Goal: Transaction & Acquisition: Purchase product/service

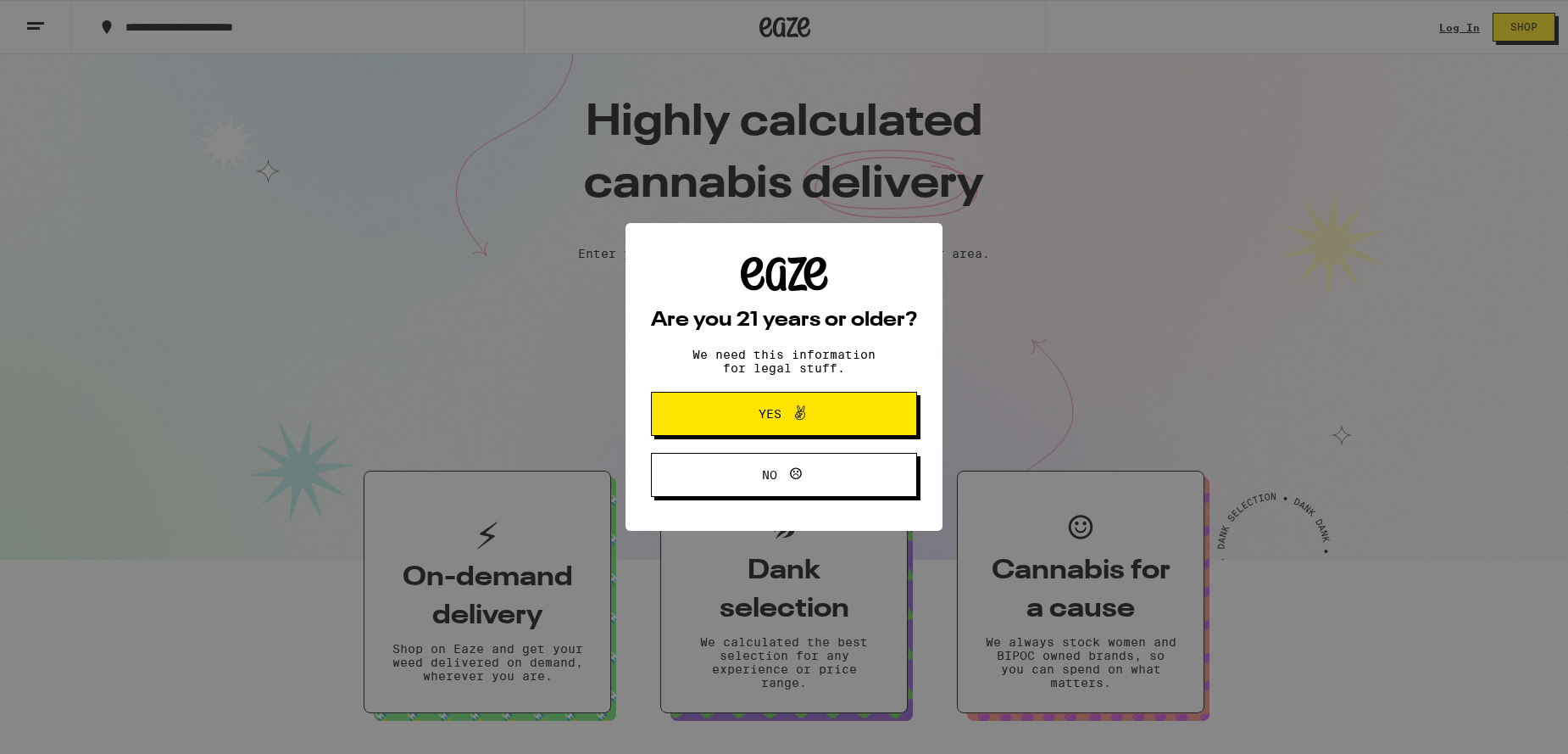
click at [805, 423] on icon at bounding box center [799, 412] width 20 height 20
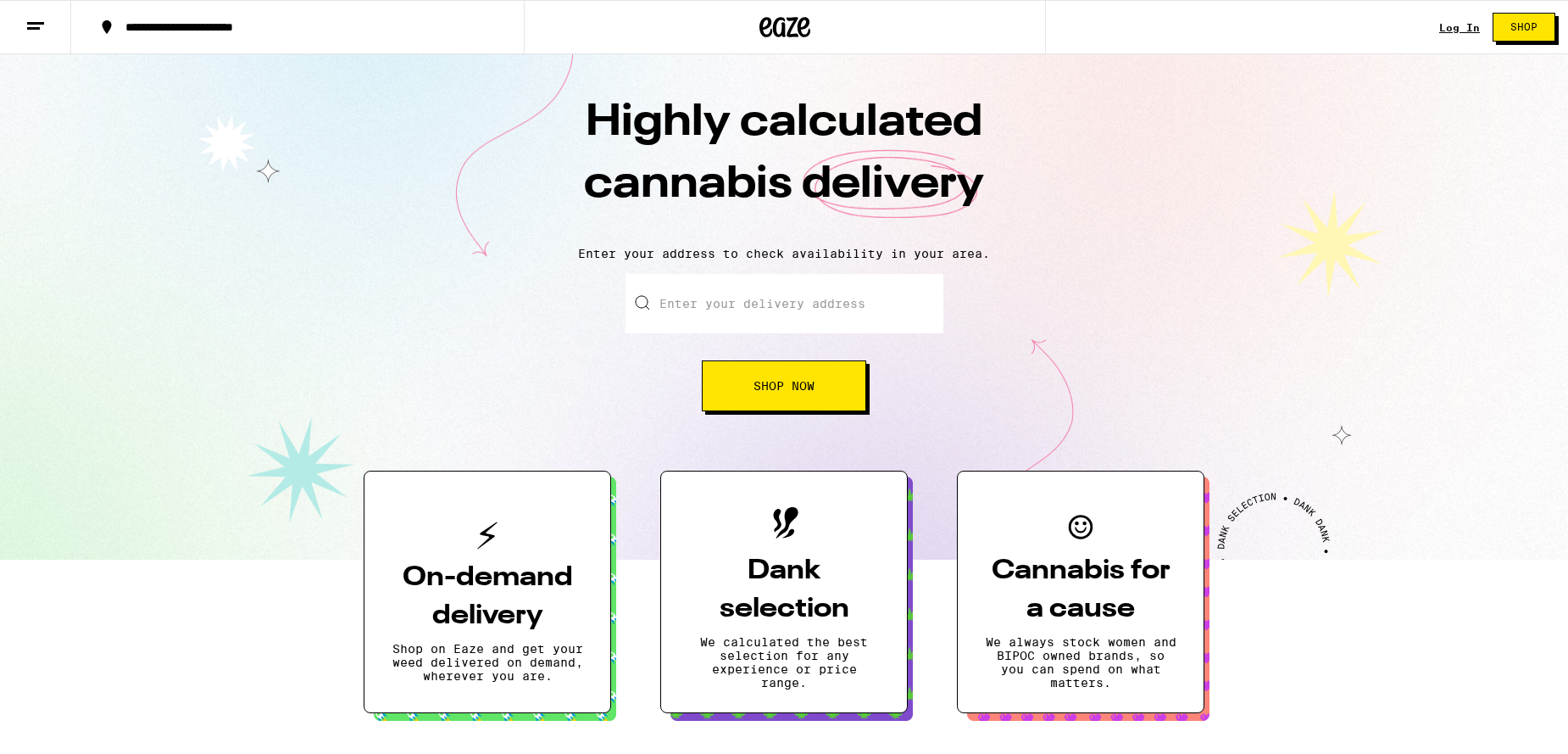
click at [1470, 27] on link "Log In" at bounding box center [1459, 27] width 41 height 11
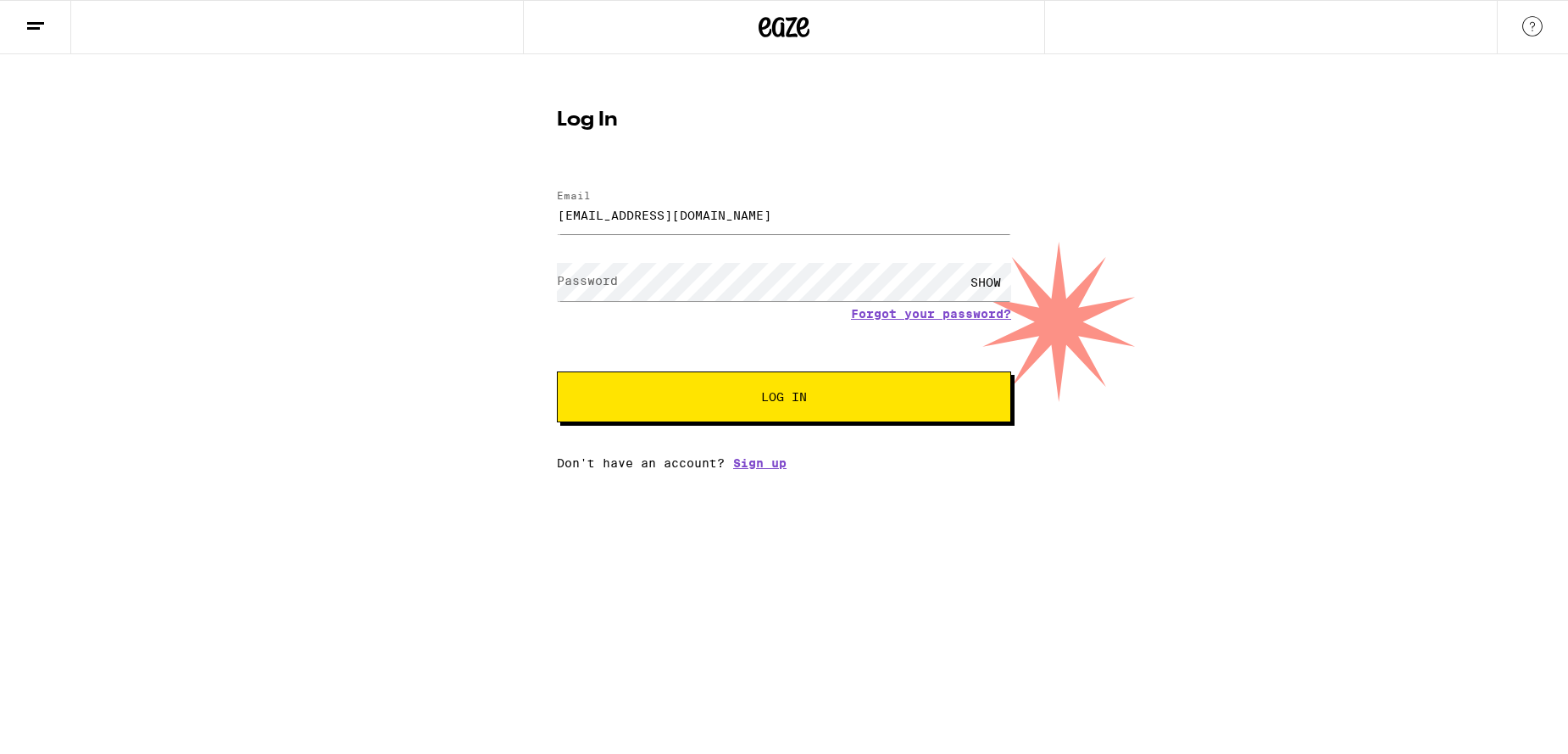
type input "[EMAIL_ADDRESS][DOMAIN_NAME]"
click at [784, 398] on button "Log In" at bounding box center [784, 396] width 454 height 51
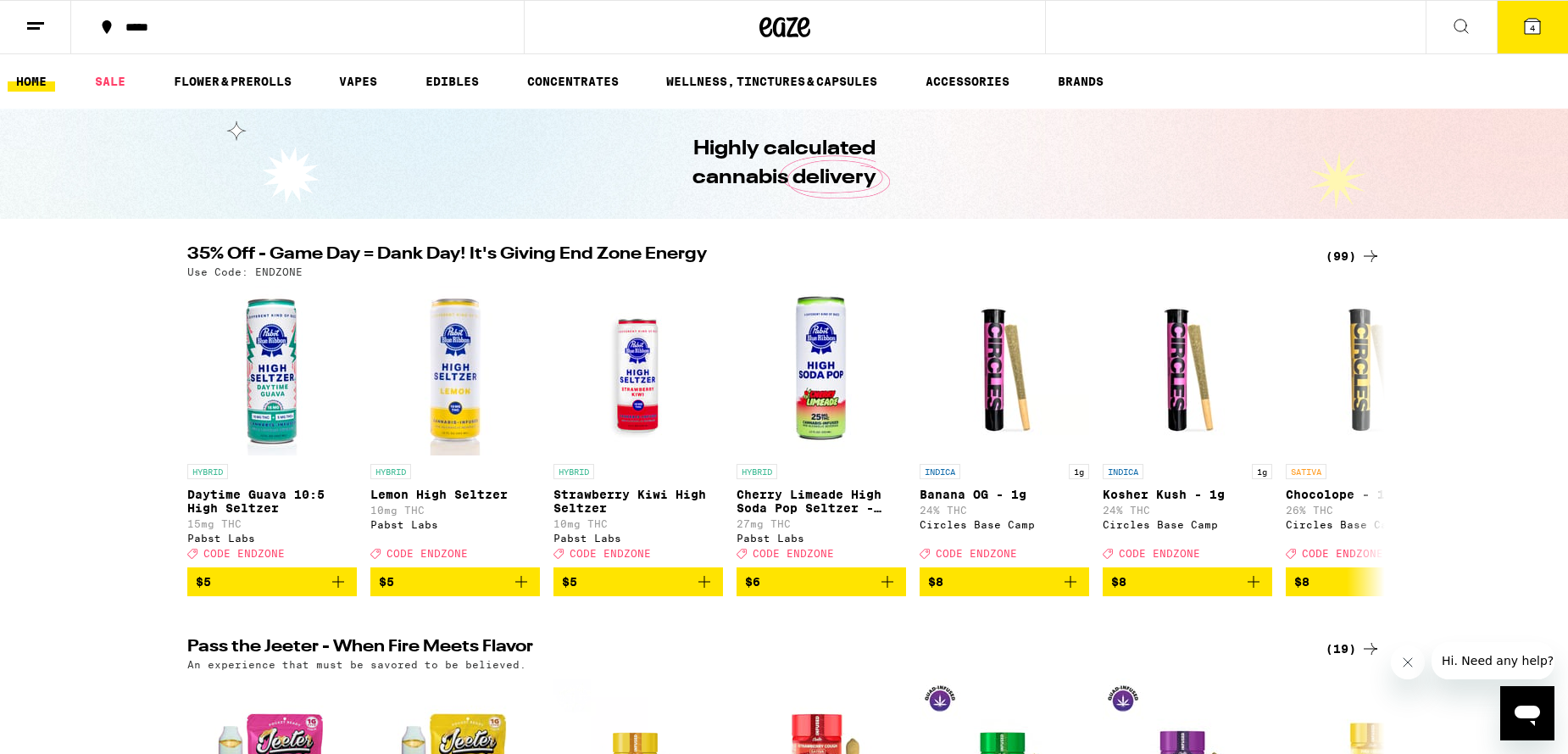
click at [213, 27] on div "*****" at bounding box center [307, 27] width 381 height 12
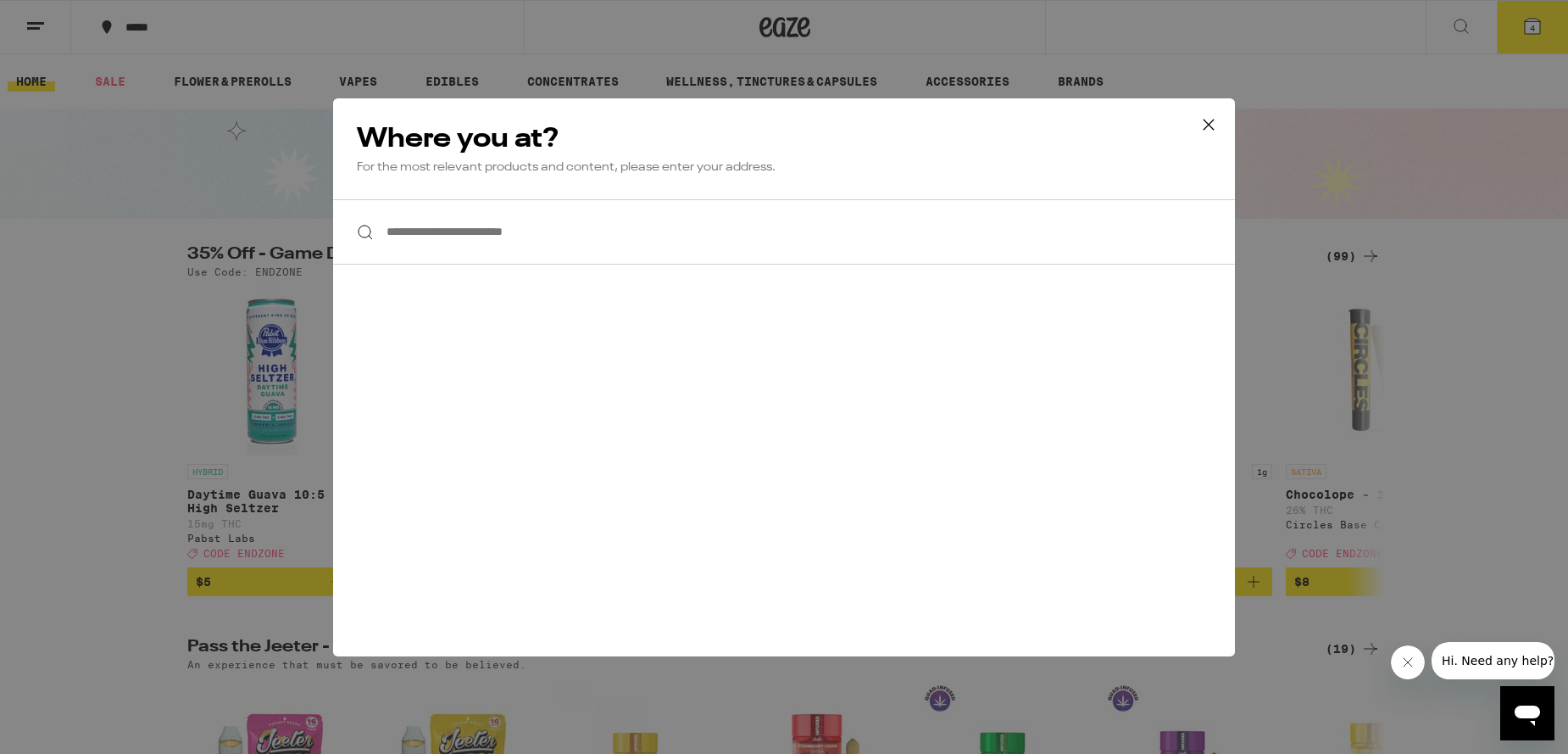
click at [532, 241] on input "**********" at bounding box center [784, 232] width 901 height 65
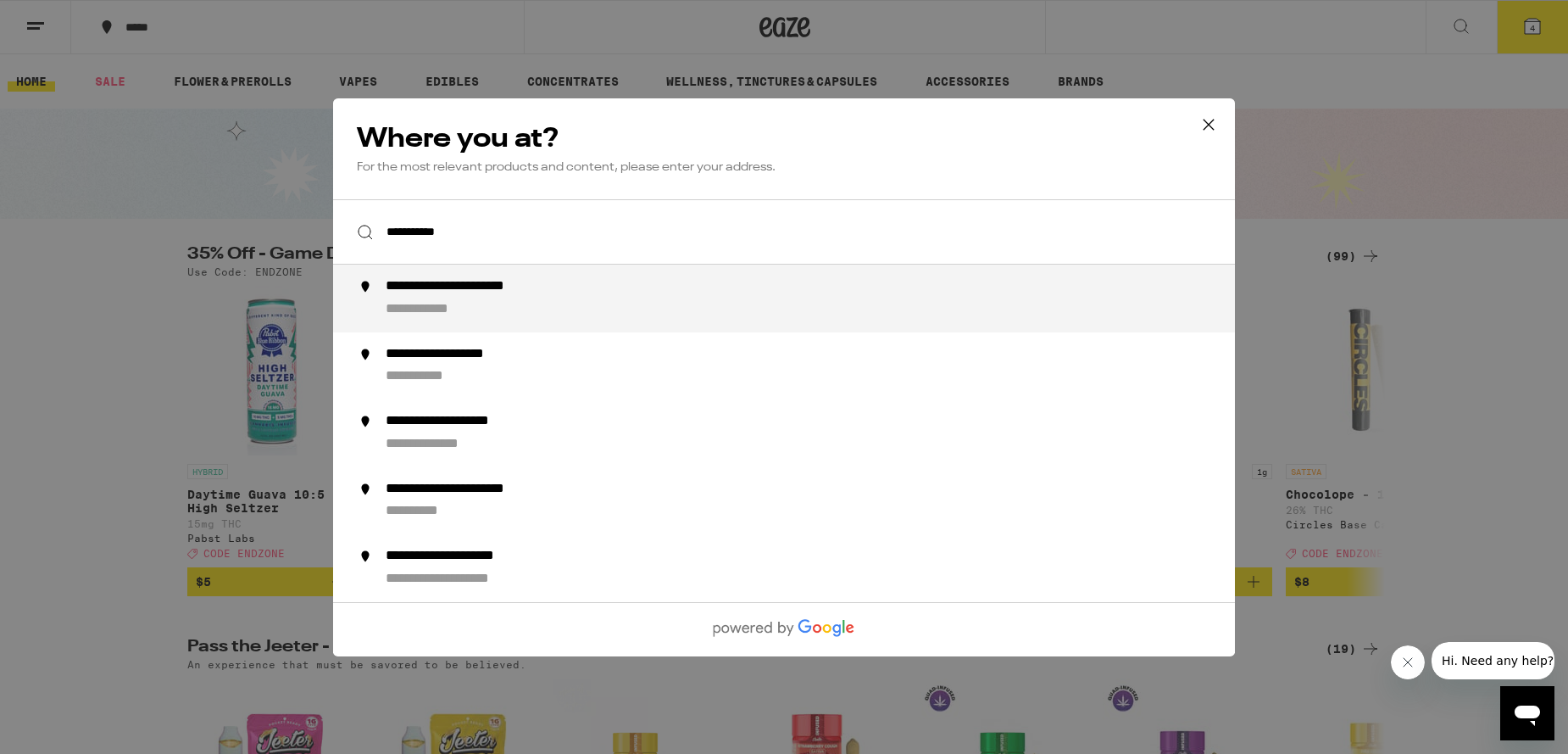
click at [623, 307] on div "**********" at bounding box center [817, 298] width 864 height 41
type input "**********"
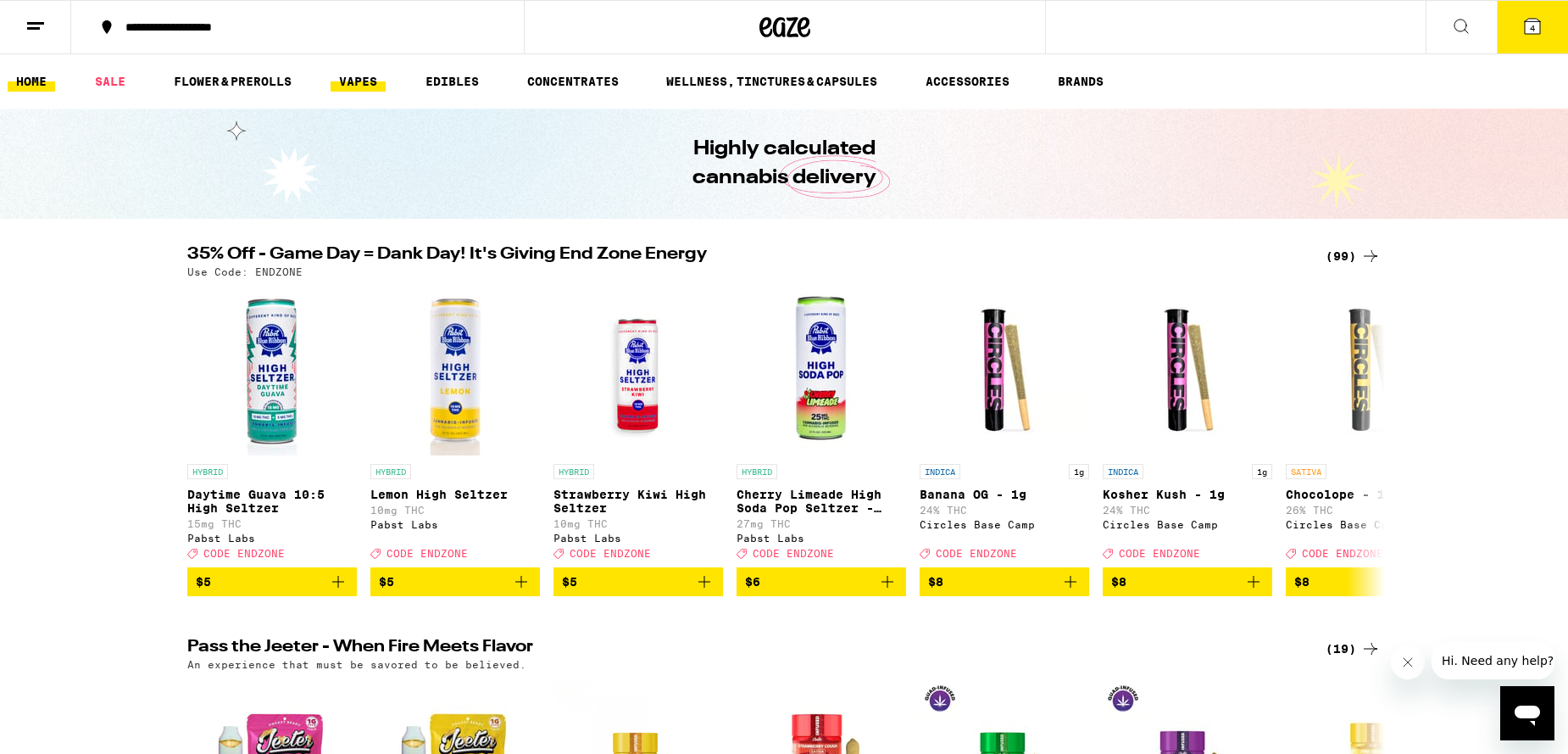
click at [353, 78] on link "VAPES" at bounding box center [357, 81] width 55 height 20
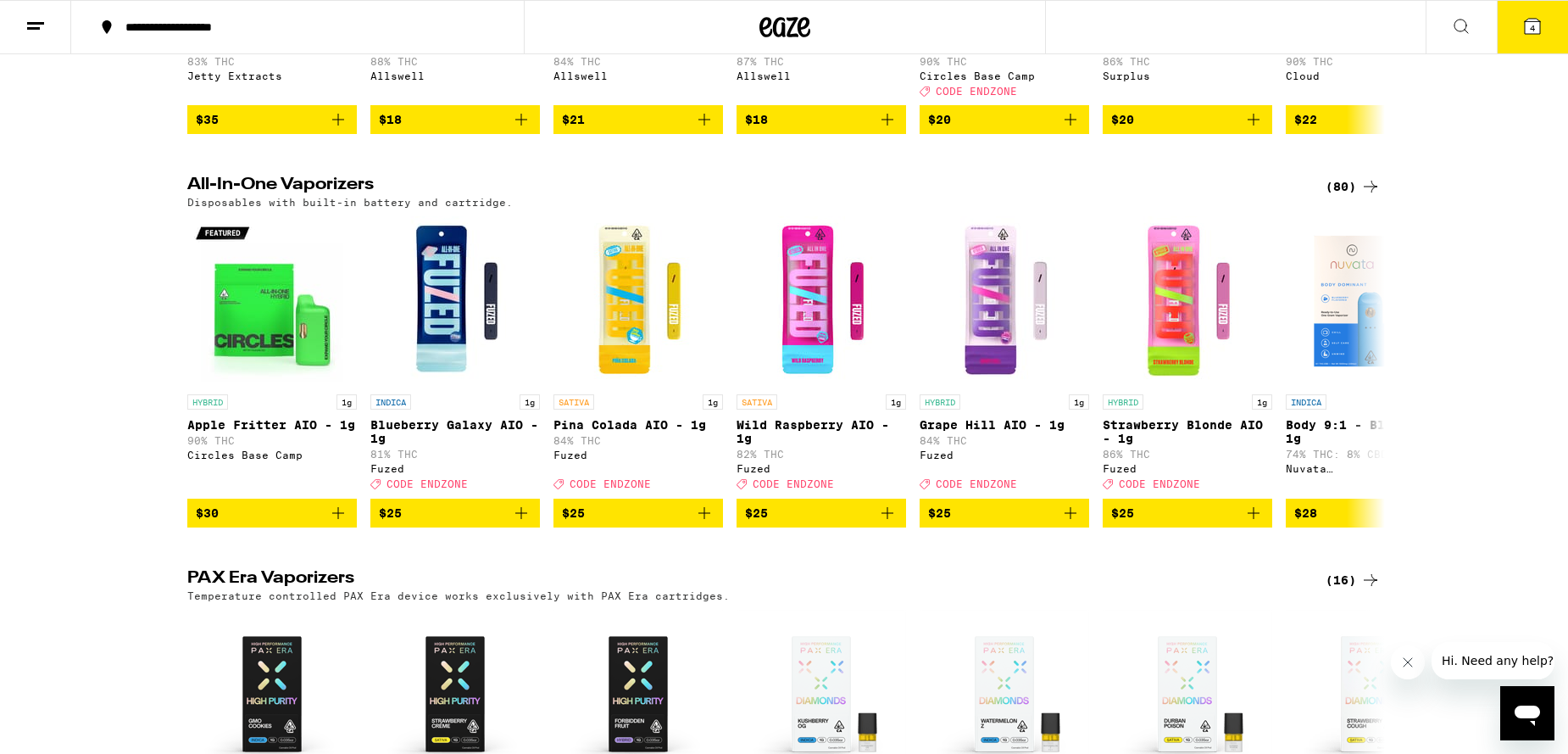
scroll to position [1196, 0]
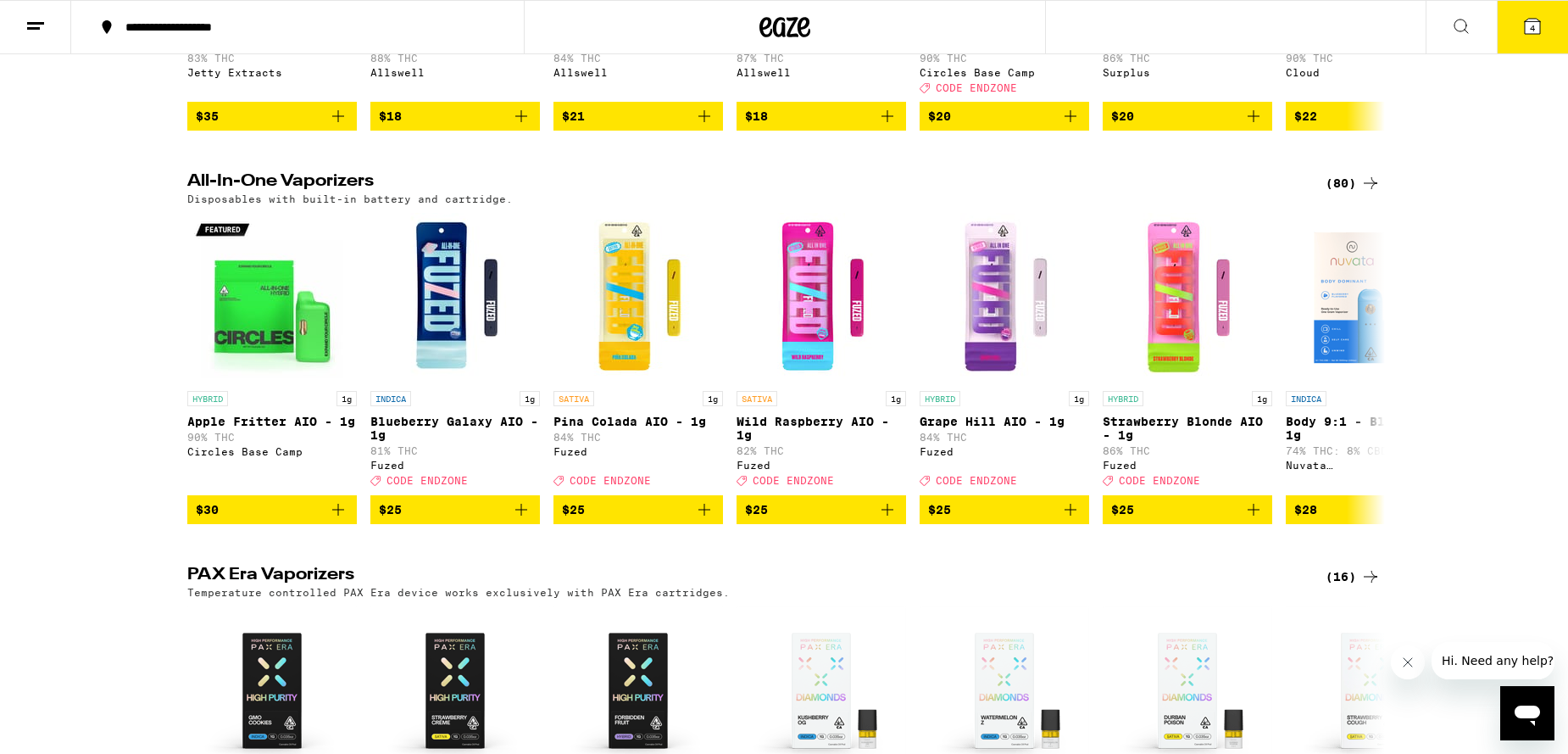
click at [1350, 194] on div "(80)" at bounding box center [1352, 183] width 55 height 20
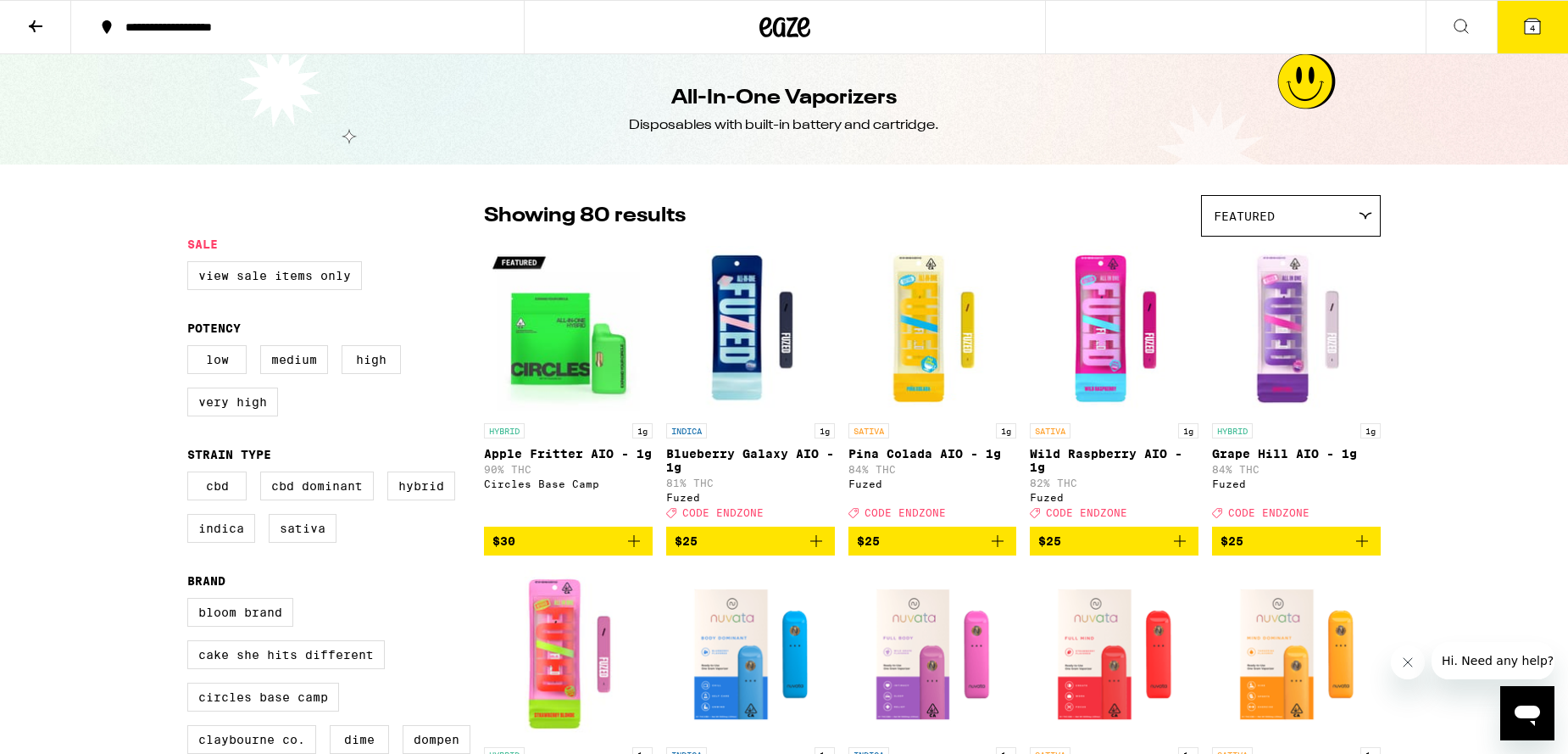
click at [1529, 26] on span "4" at bounding box center [1531, 28] width 5 height 10
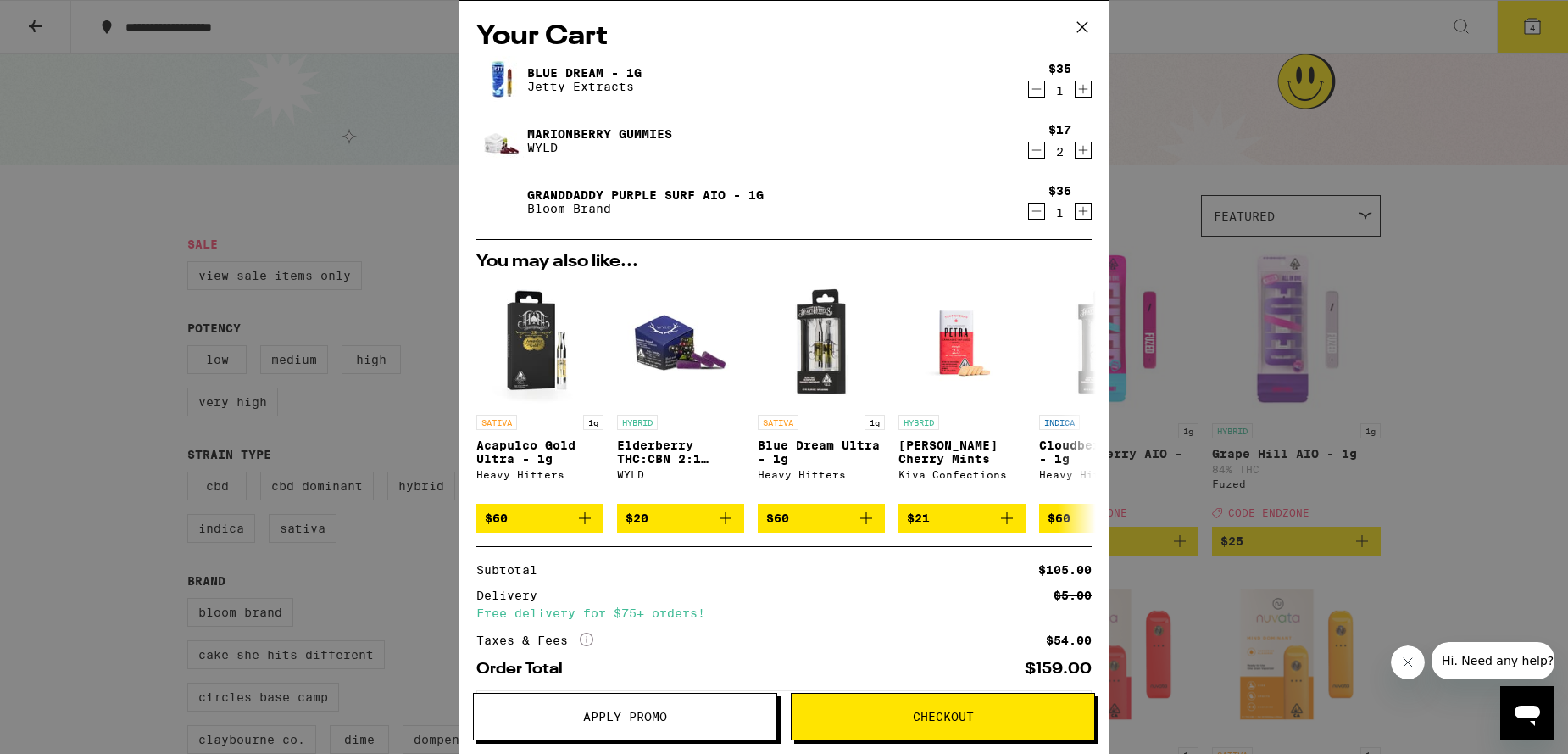
click at [1039, 210] on icon "Decrement" at bounding box center [1036, 211] width 15 height 20
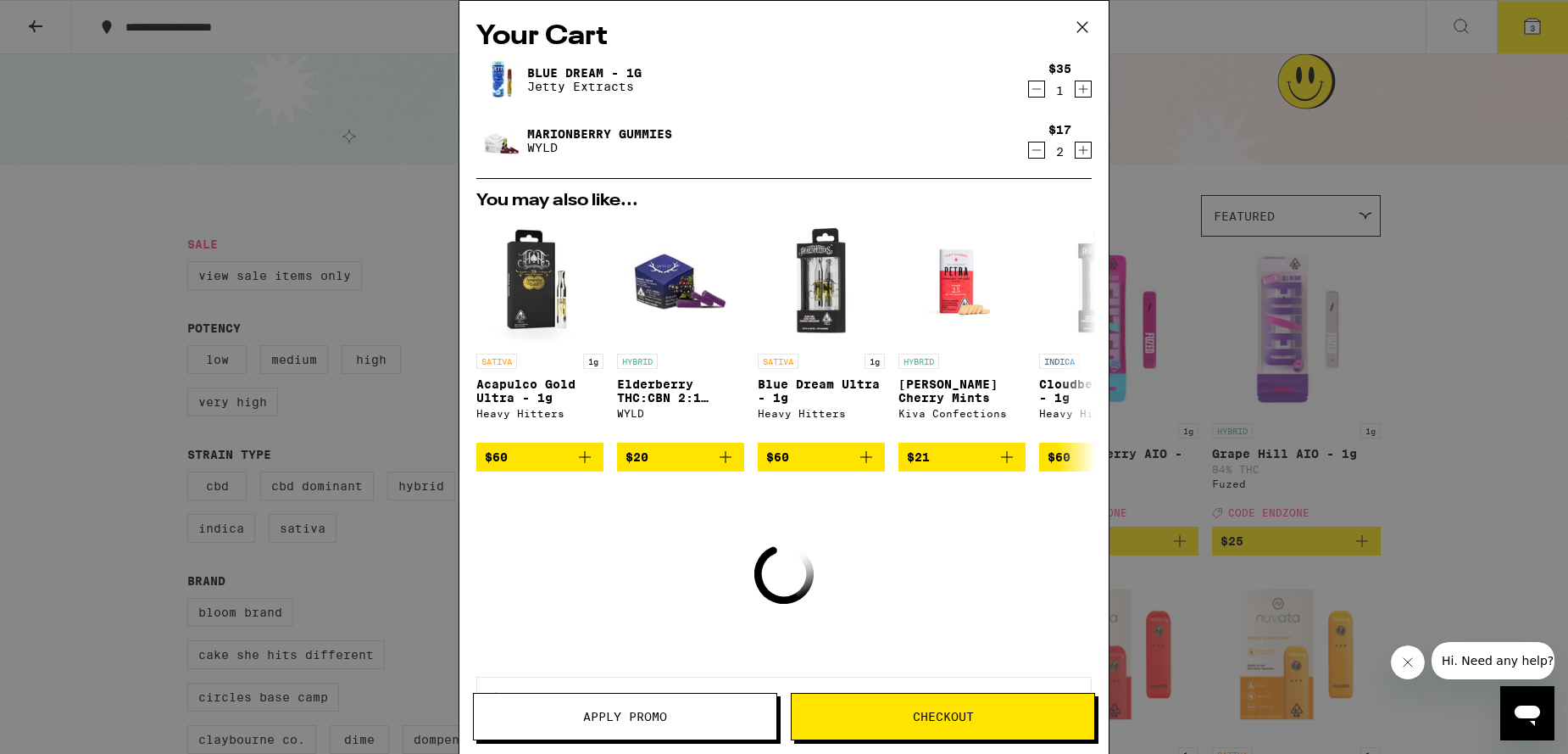
click at [1036, 149] on icon "Decrement" at bounding box center [1036, 150] width 15 height 20
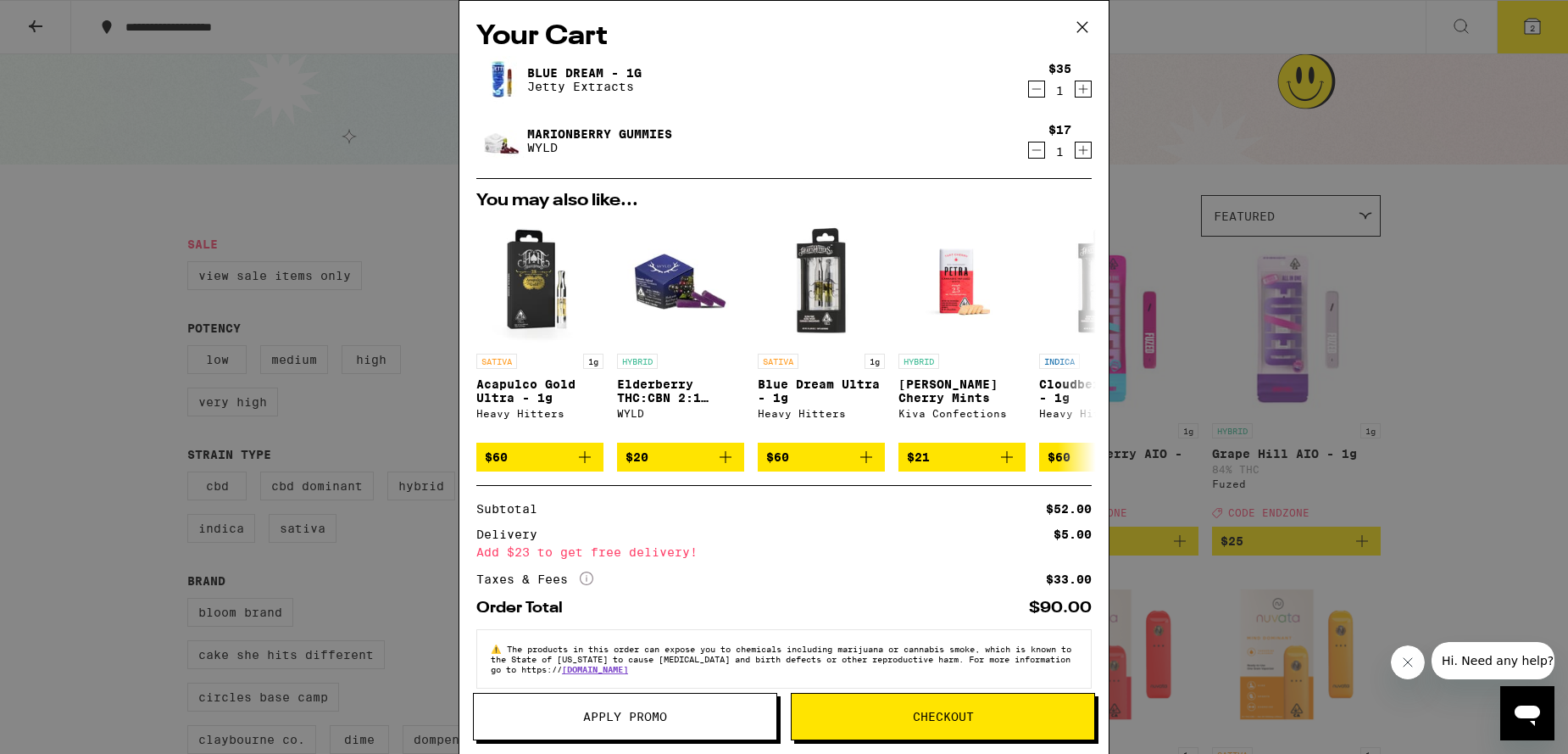
click at [1037, 89] on icon "Decrement" at bounding box center [1036, 89] width 15 height 20
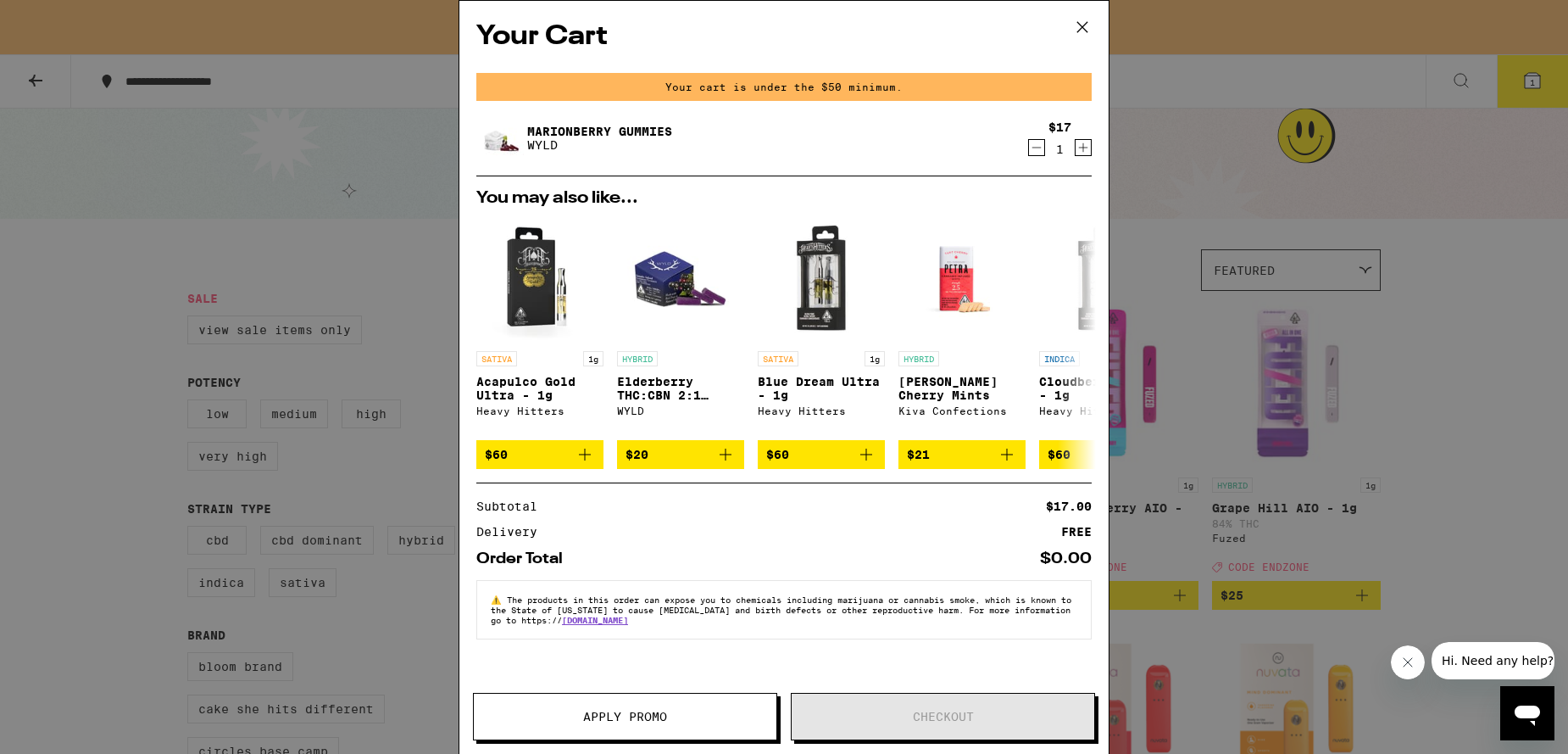
click at [1079, 24] on icon at bounding box center [1081, 26] width 25 height 25
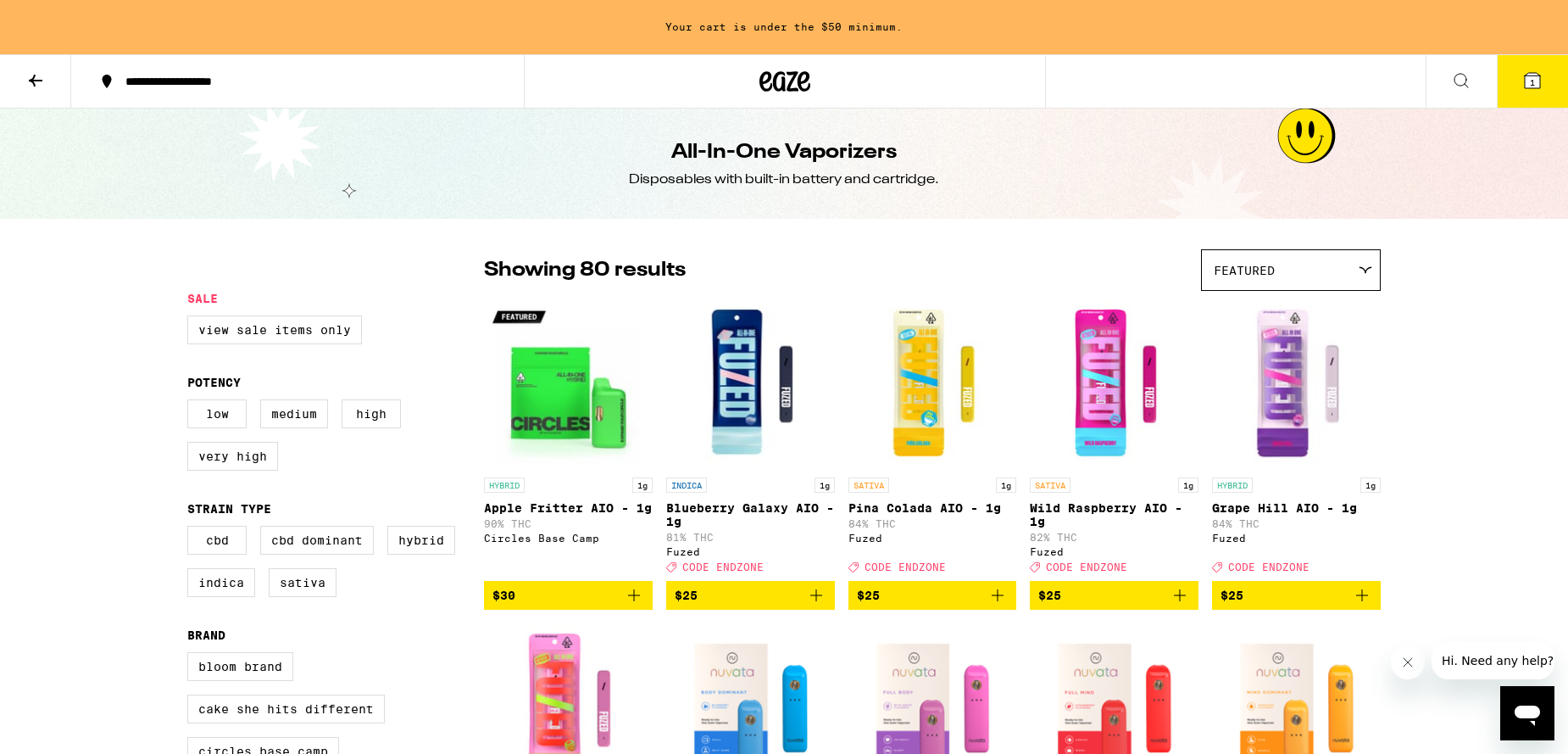
click at [1528, 80] on icon at bounding box center [1531, 80] width 15 height 15
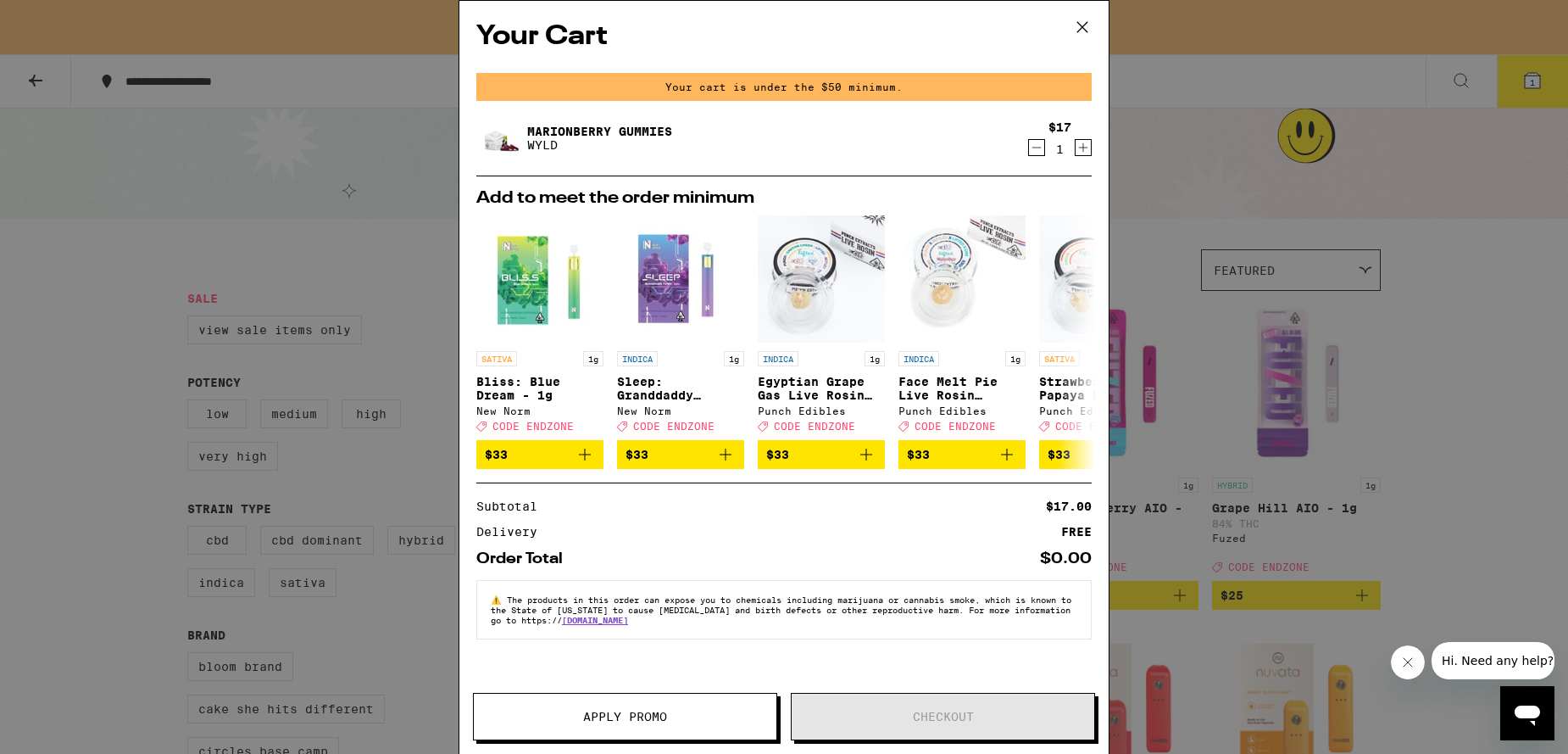
click at [1035, 148] on icon "Decrement" at bounding box center [1036, 148] width 9 height 0
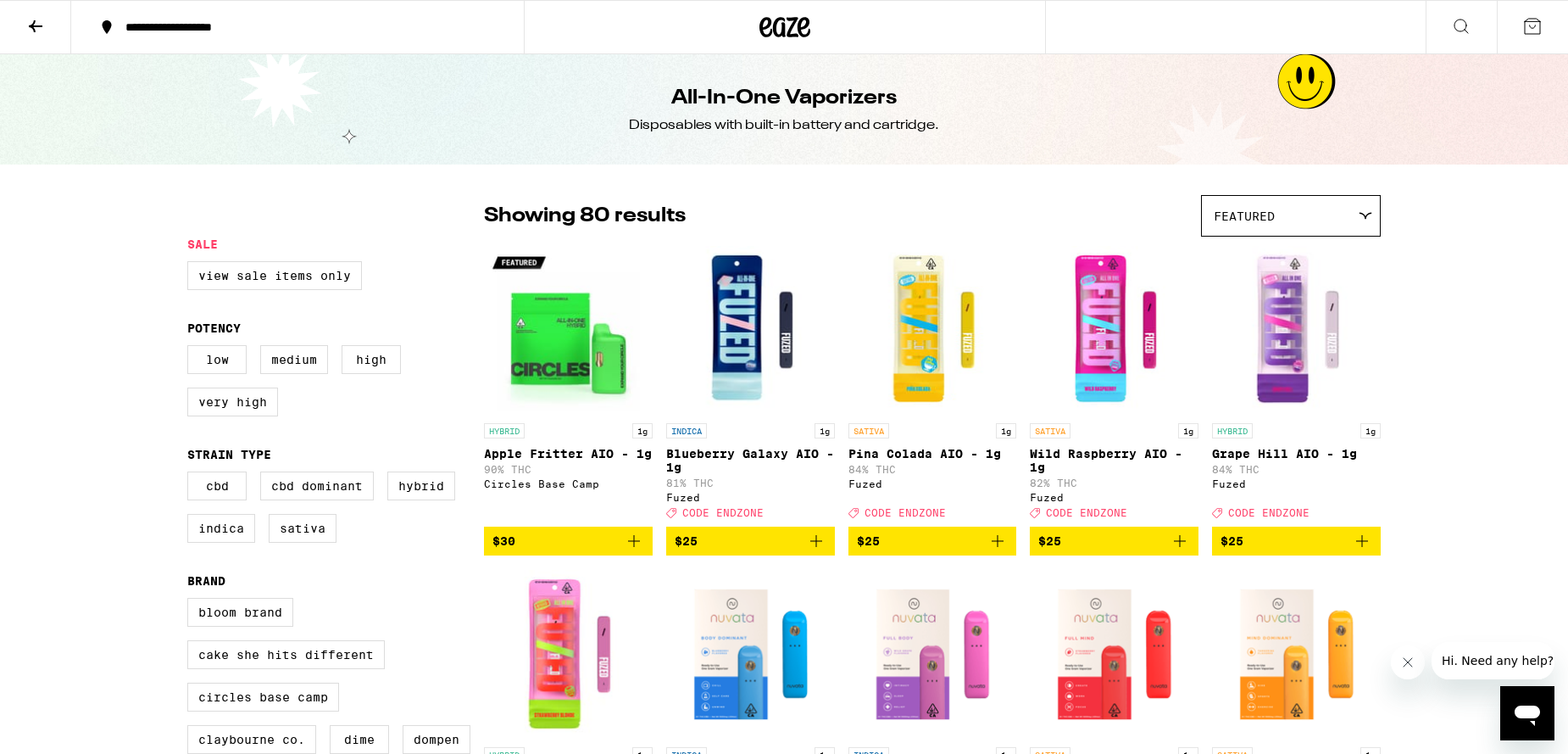
click at [1534, 24] on icon at bounding box center [1532, 26] width 20 height 20
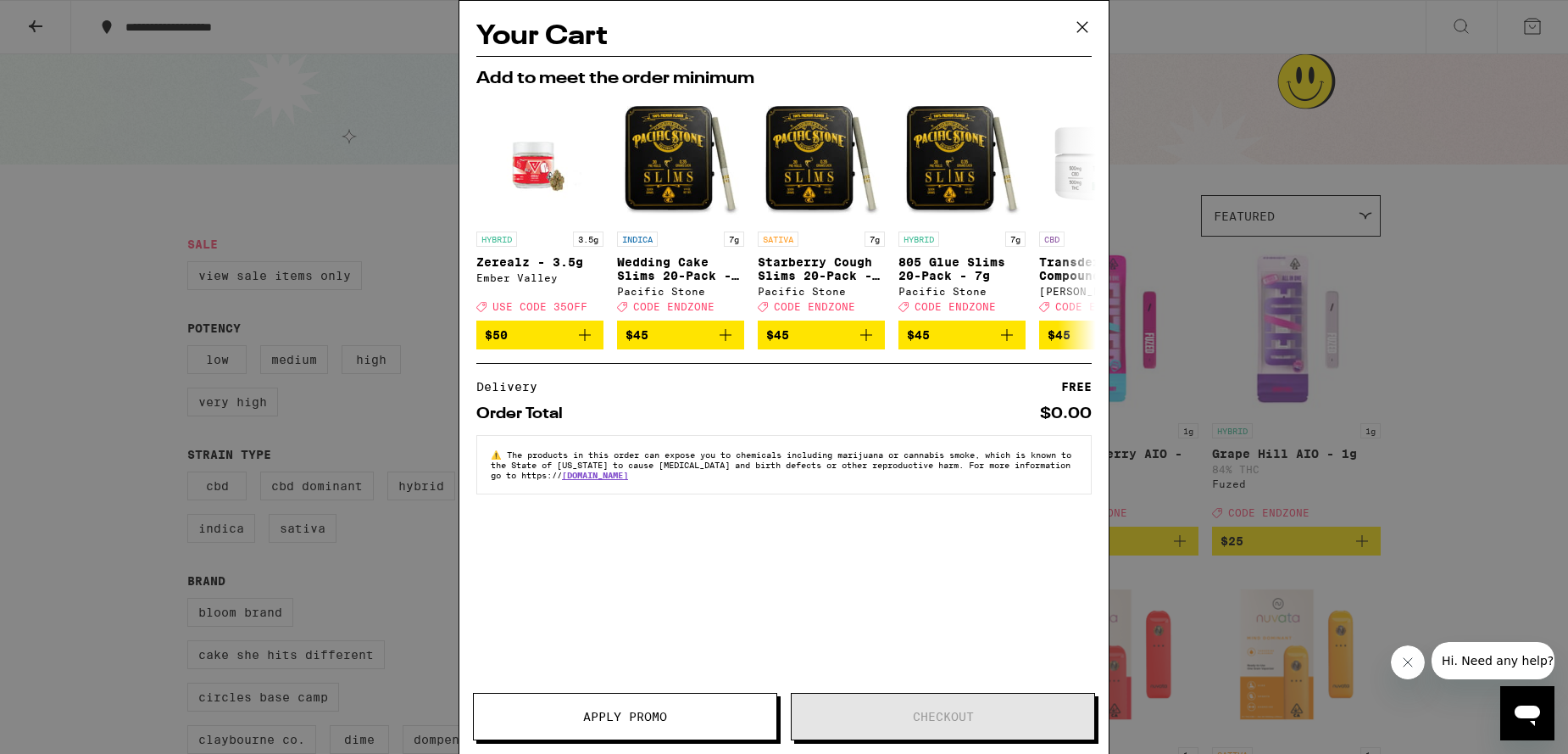
click at [121, 284] on div "Your Cart Add to meet the order minimum HYBRID 3.5g Zerealz - 3.5g Ember Valley…" at bounding box center [784, 377] width 1568 height 754
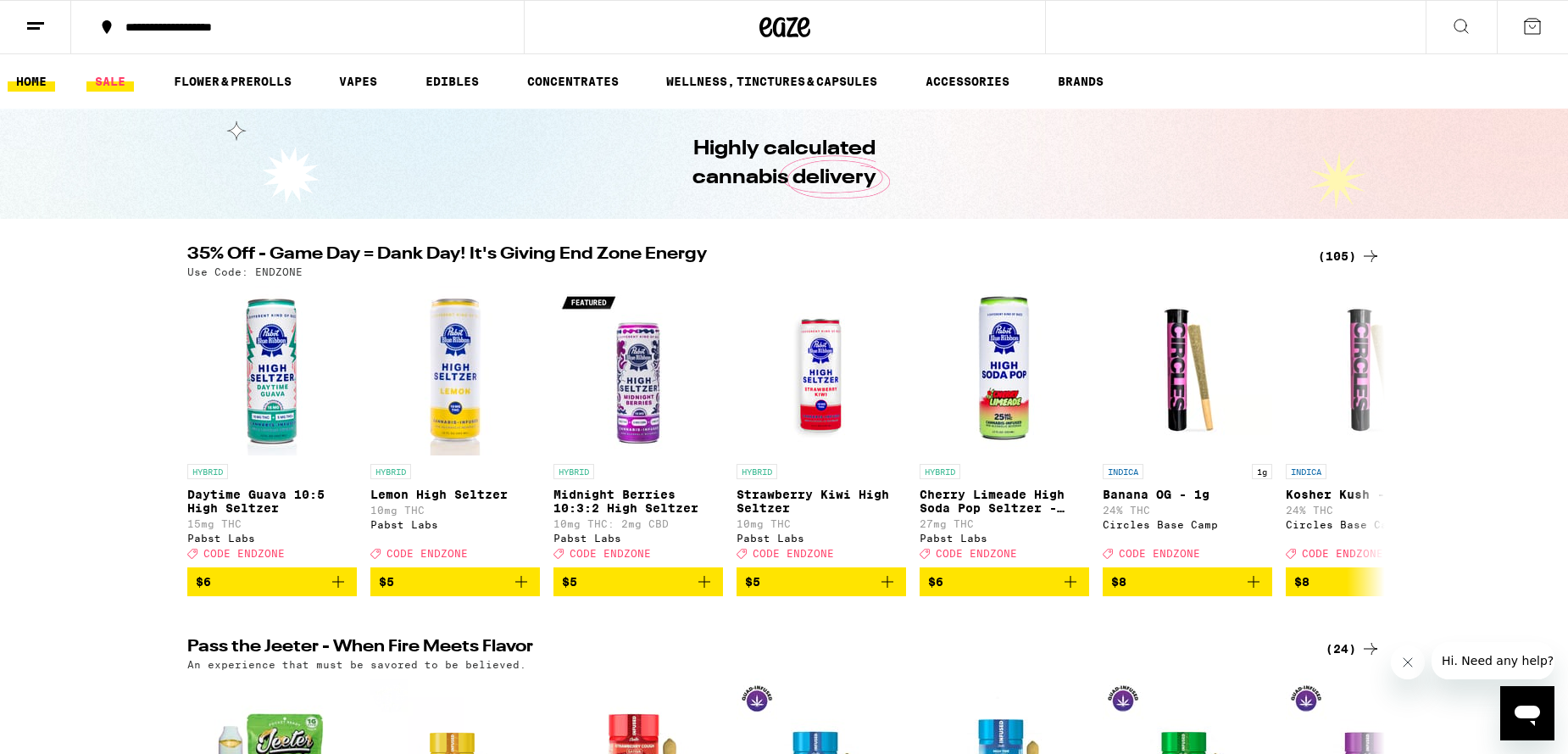
click at [116, 83] on link "SALE" at bounding box center [111, 81] width 48 height 20
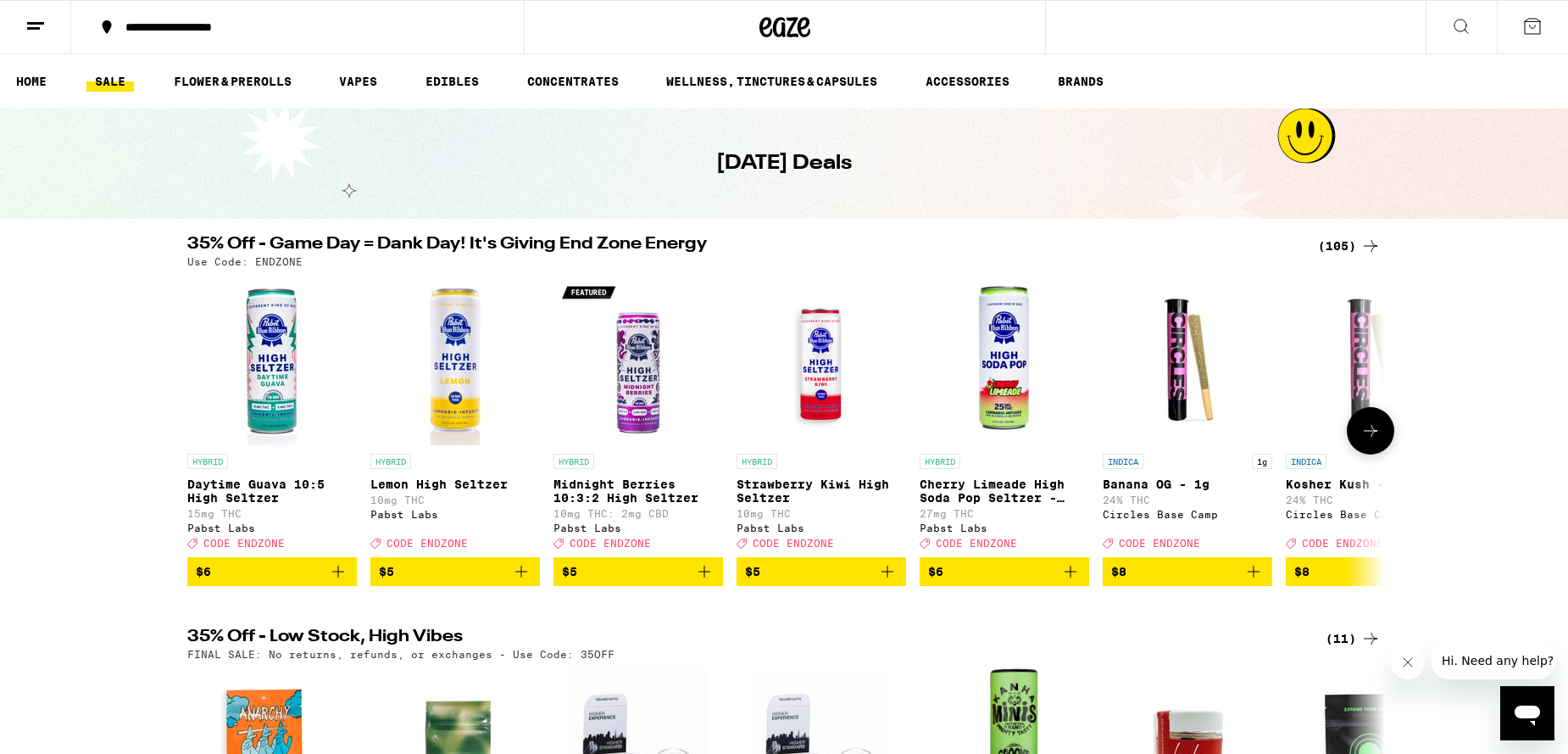
scroll to position [0, 1]
drag, startPoint x: 1343, startPoint y: 244, endPoint x: 1387, endPoint y: 268, distance: 50.1
click at [1343, 245] on div "(105)" at bounding box center [1348, 246] width 63 height 20
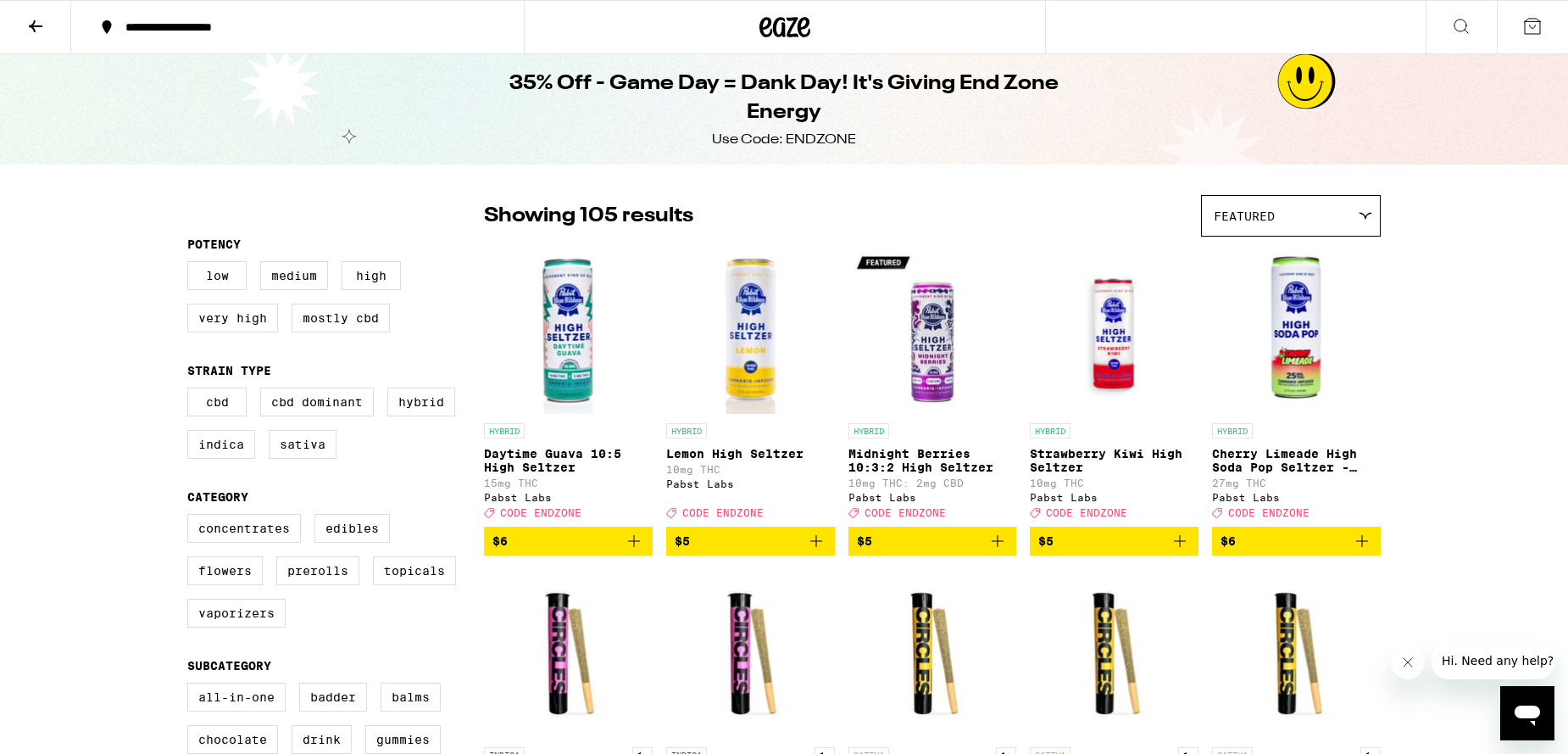
click at [777, 28] on icon at bounding box center [784, 27] width 51 height 31
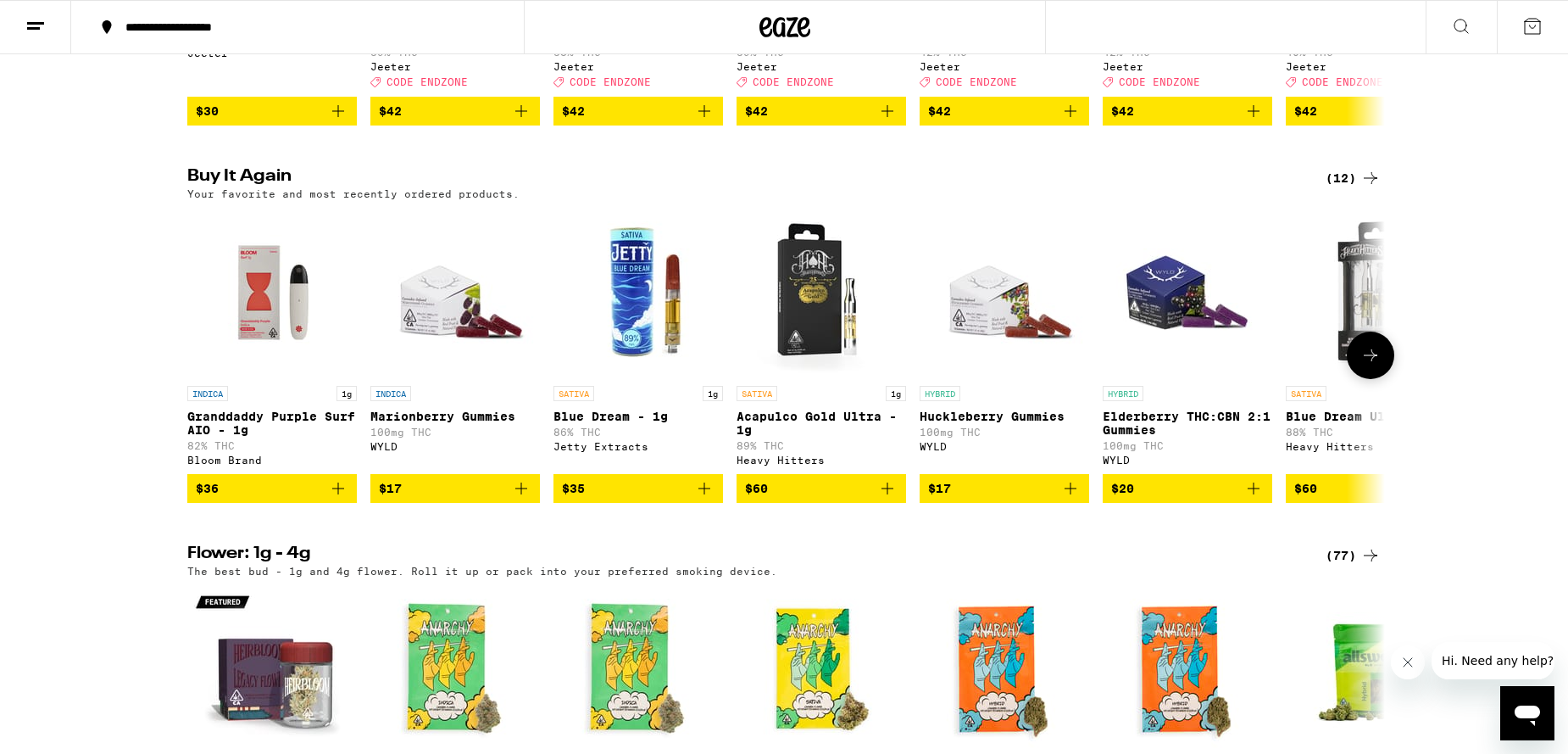
click at [1363, 366] on icon at bounding box center [1370, 356] width 20 height 20
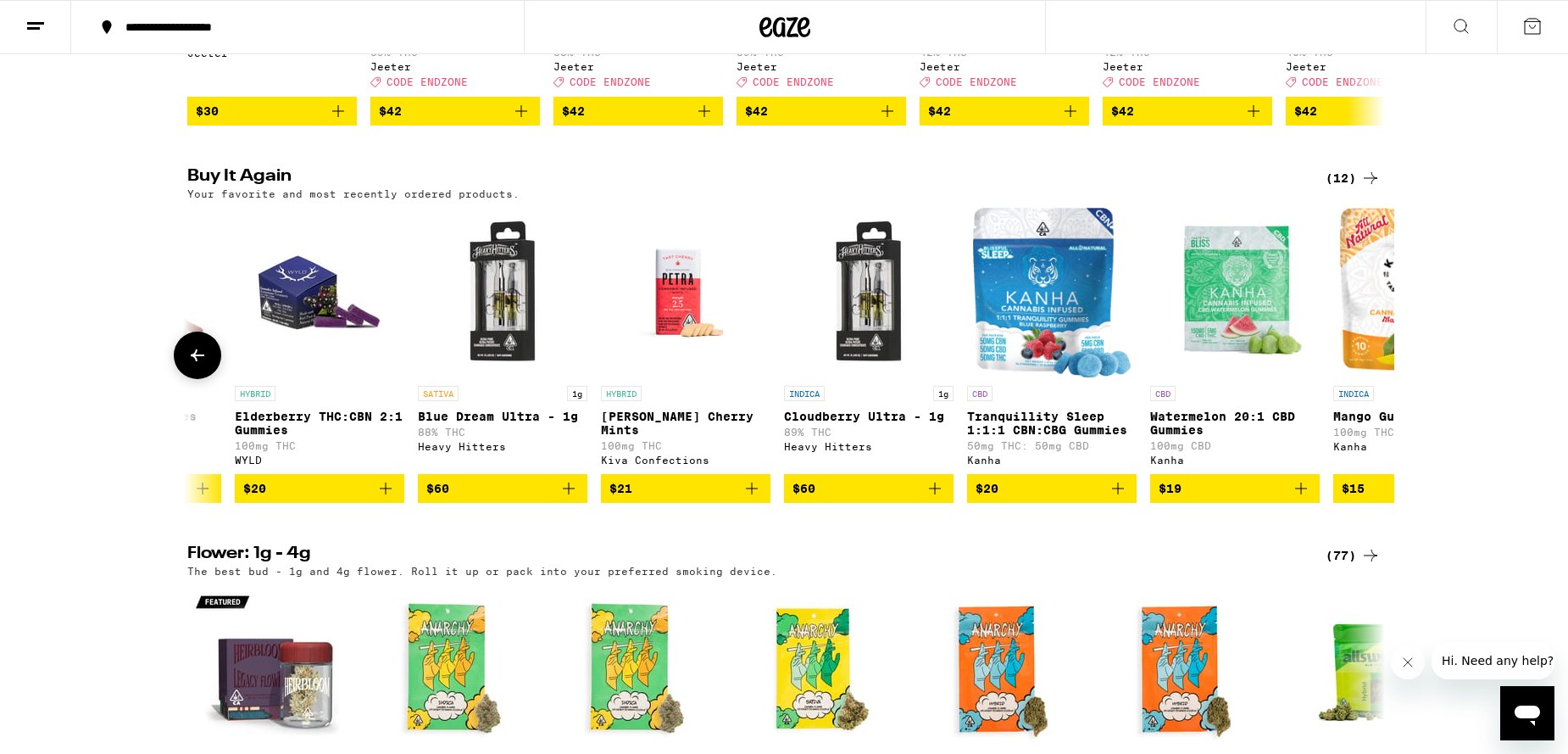
scroll to position [0, 1003]
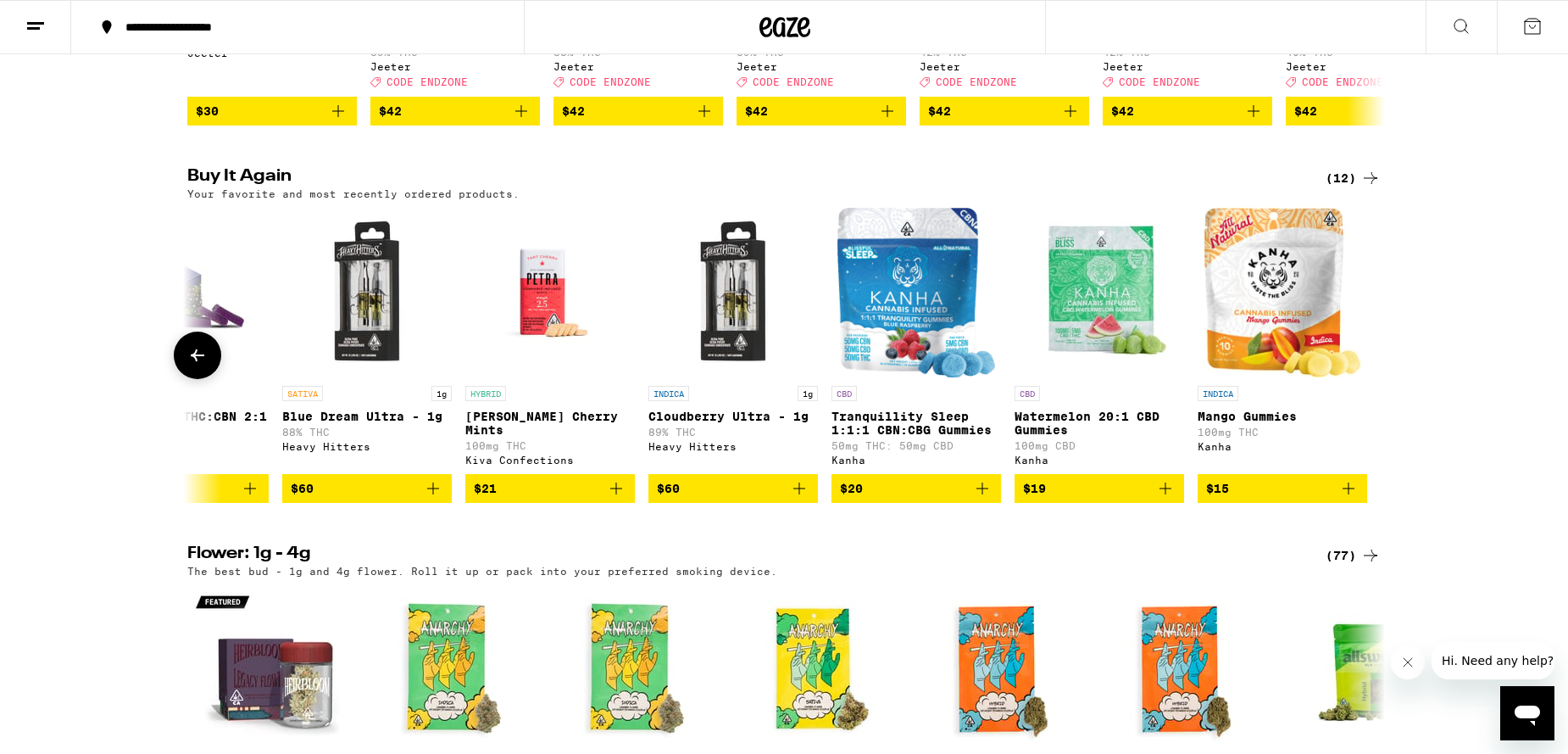
click at [719, 498] on span "$60" at bounding box center [733, 488] width 153 height 20
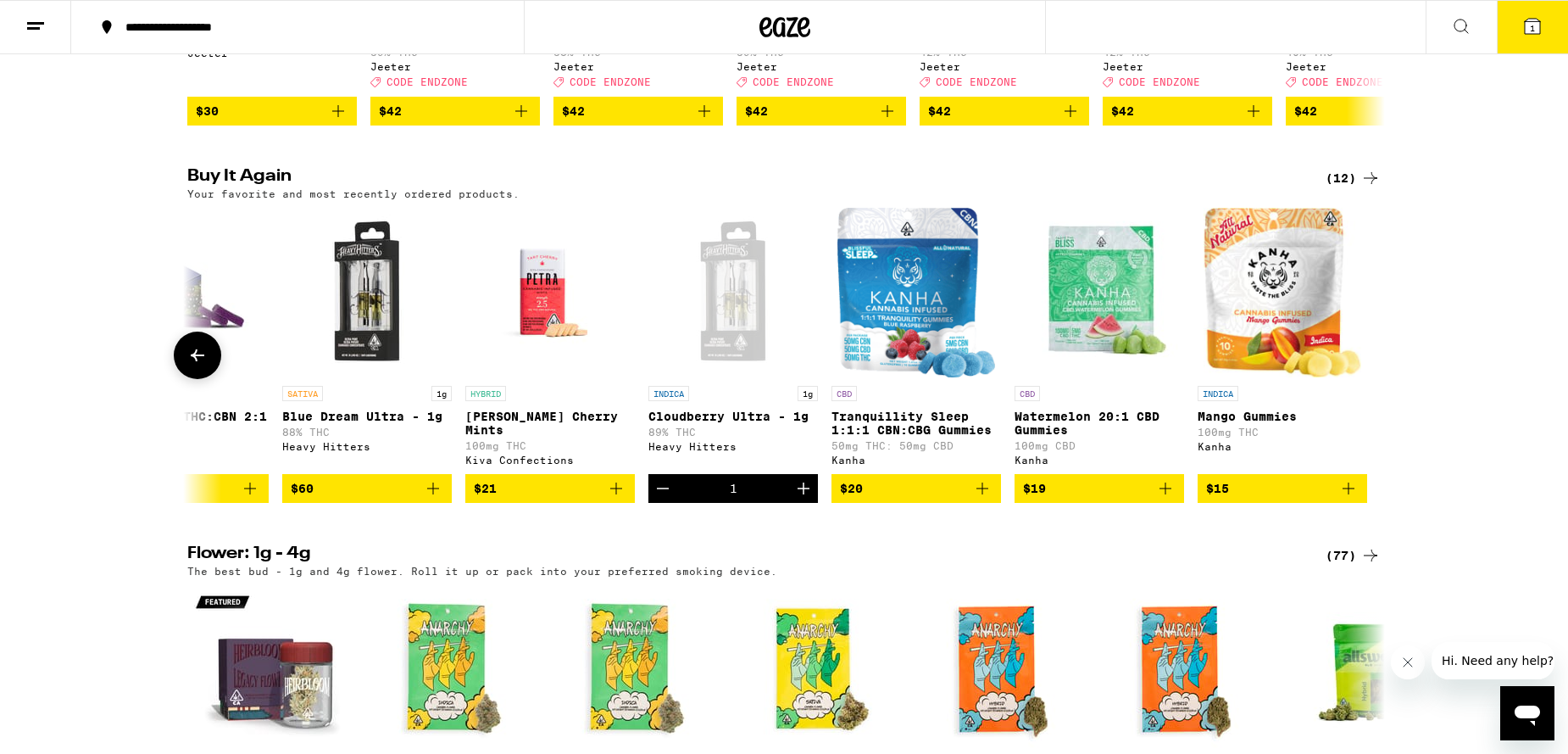
click at [329, 498] on span "$60" at bounding box center [366, 488] width 153 height 20
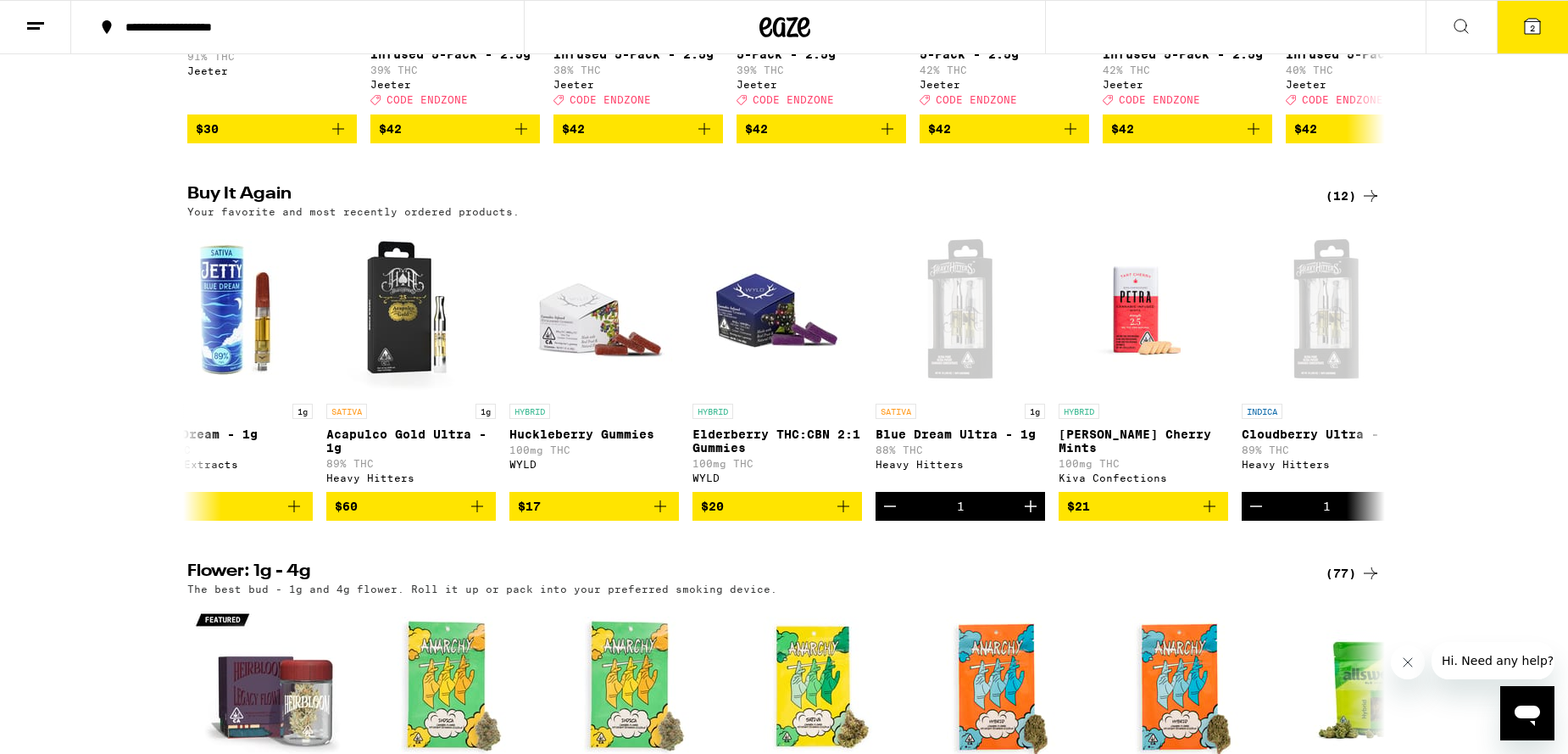
scroll to position [842, 0]
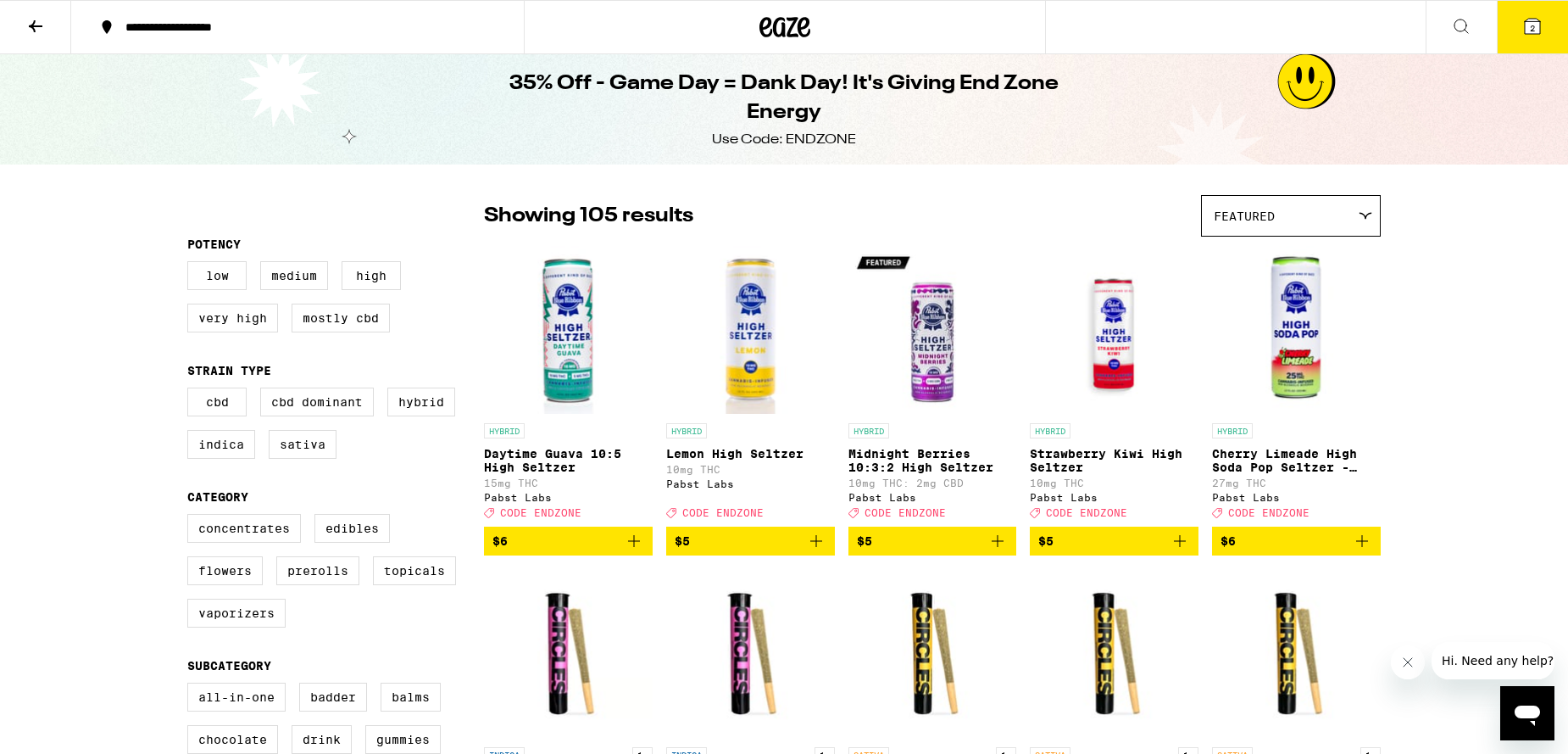
click at [772, 33] on icon at bounding box center [784, 27] width 51 height 31
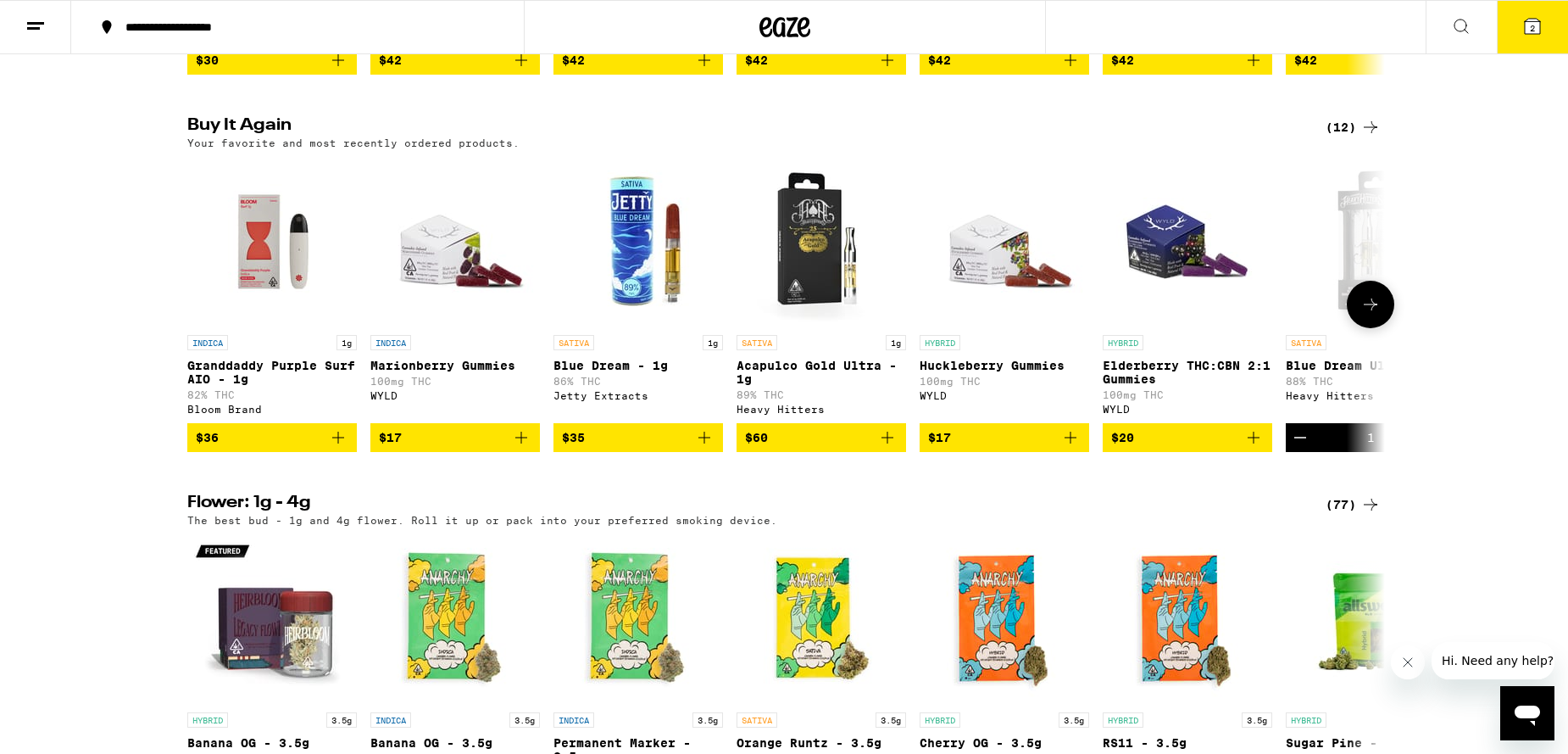
scroll to position [917, 0]
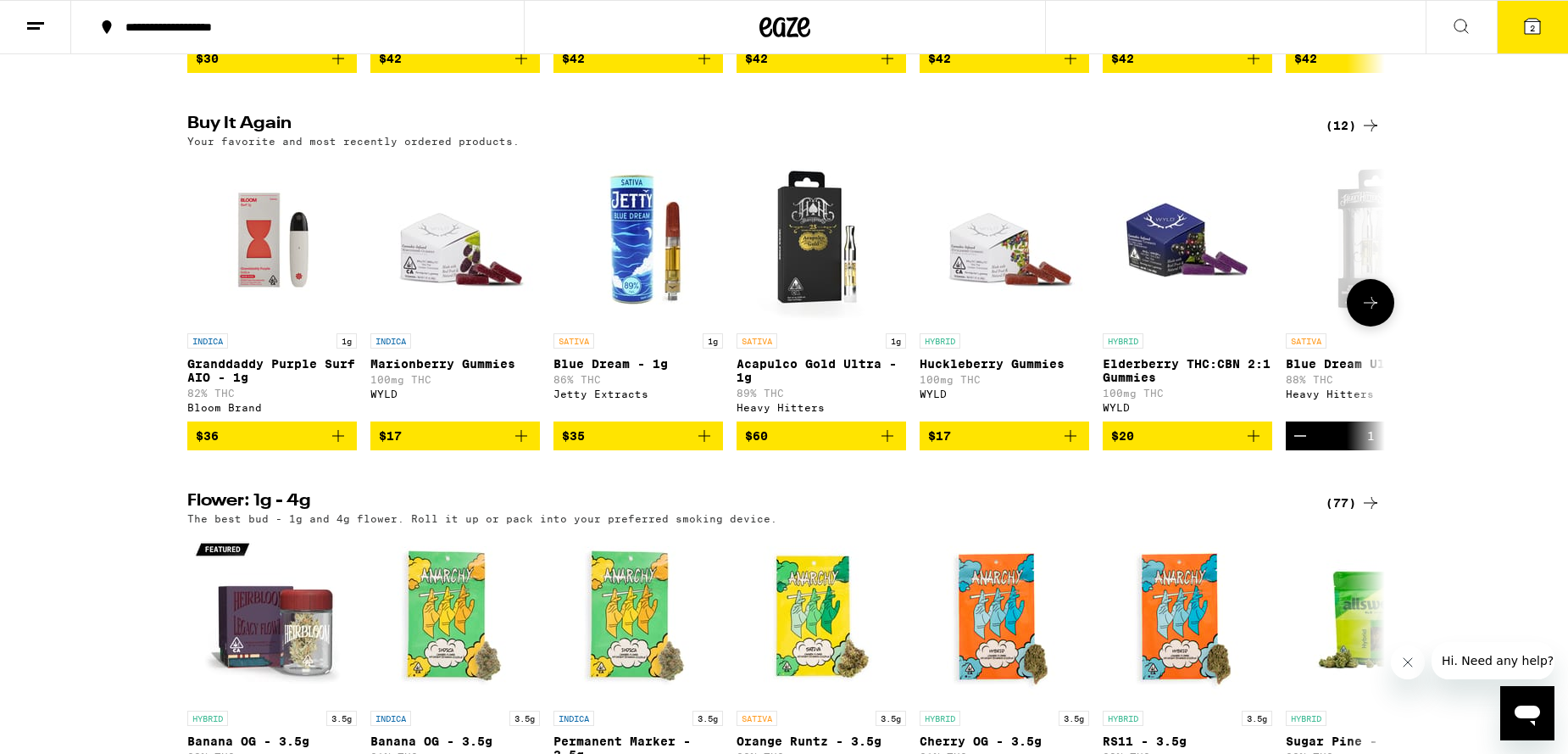
click at [426, 446] on span "$17" at bounding box center [454, 435] width 153 height 20
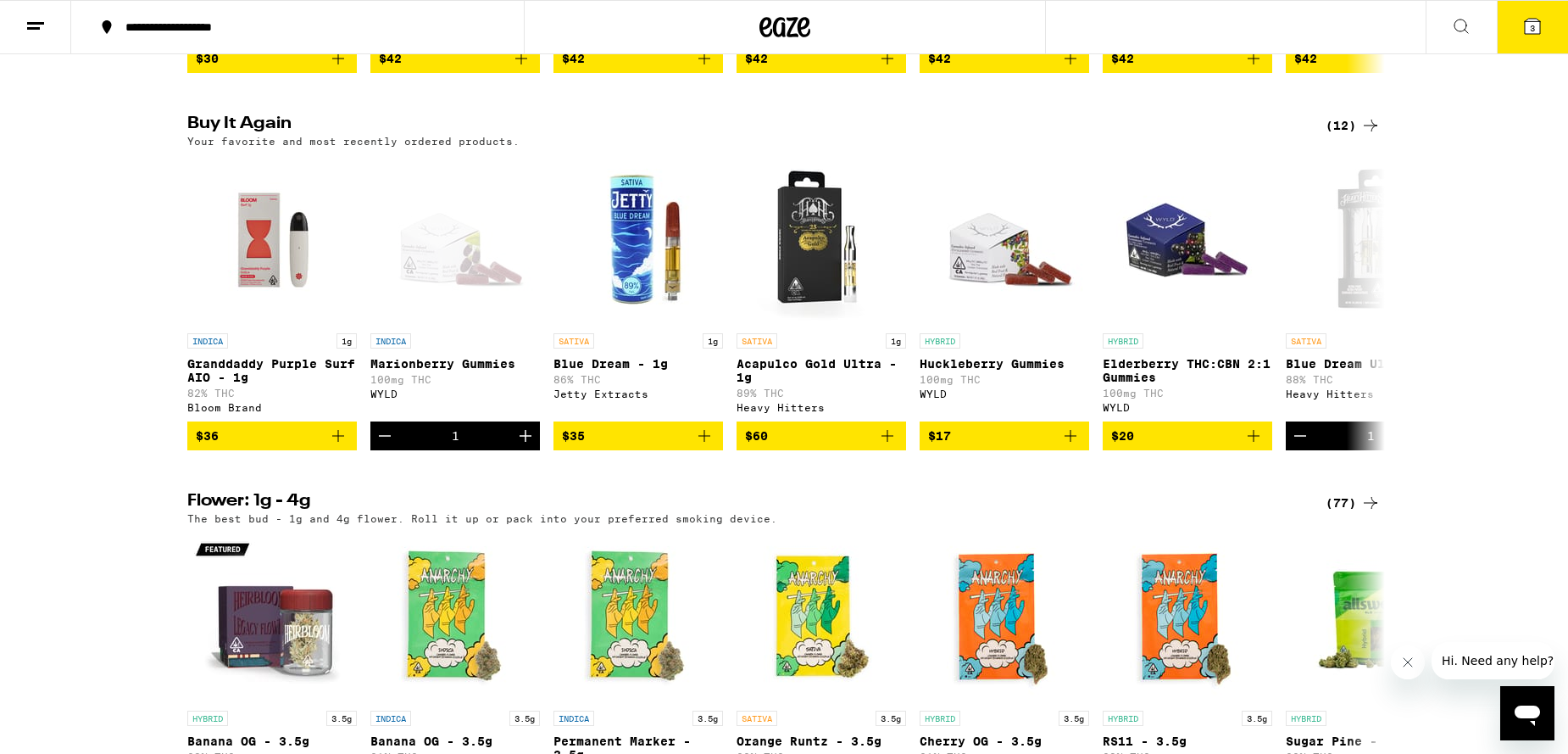
click at [1531, 26] on span "3" at bounding box center [1531, 28] width 5 height 10
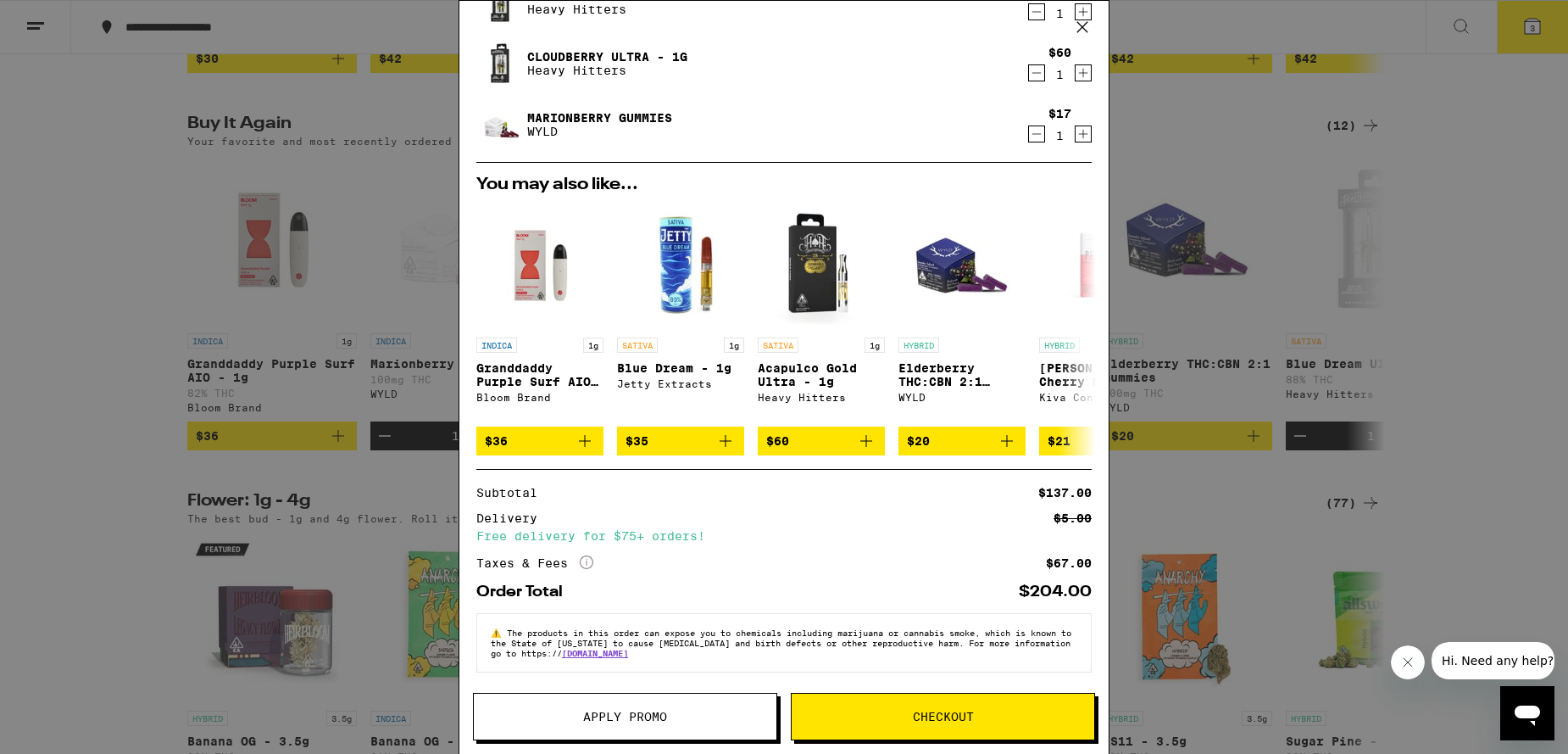
scroll to position [93, 0]
